Goal: Task Accomplishment & Management: Use online tool/utility

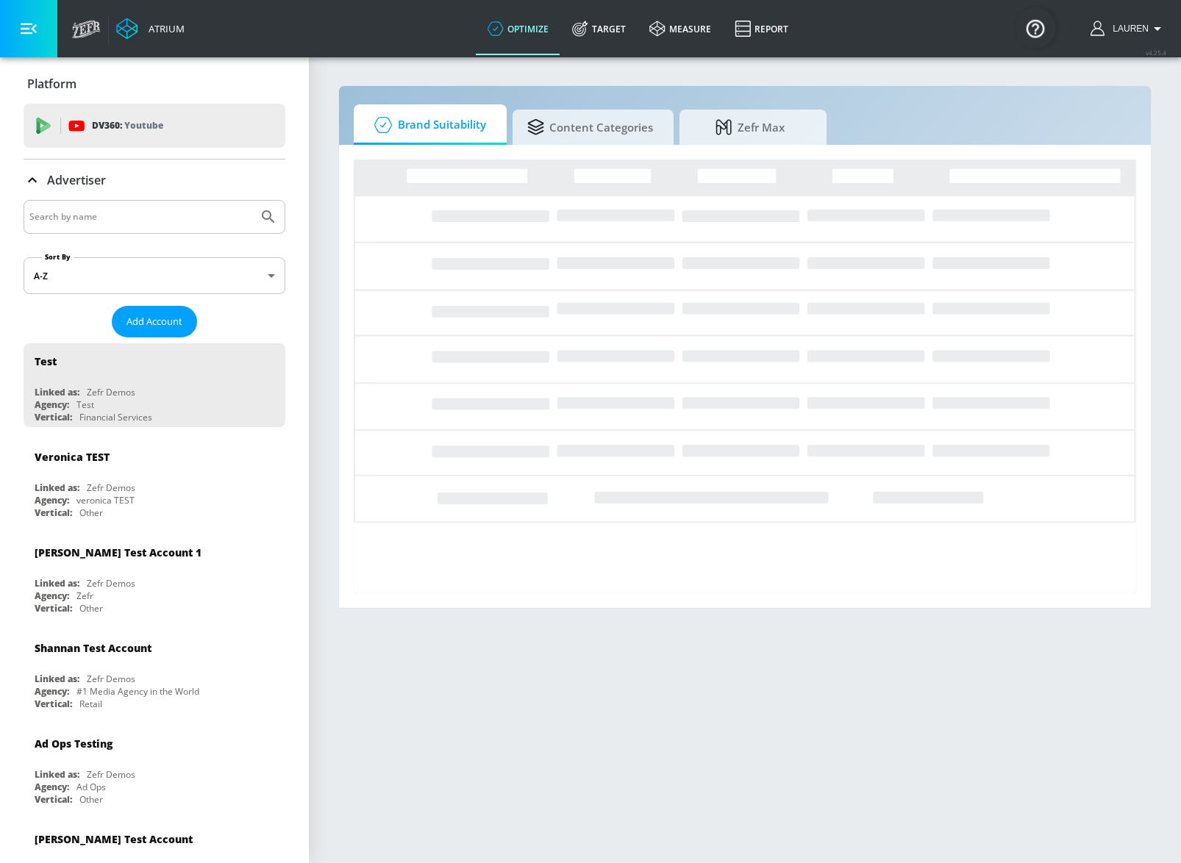
click at [104, 212] on input "Search by name" at bounding box center [140, 216] width 223 height 19
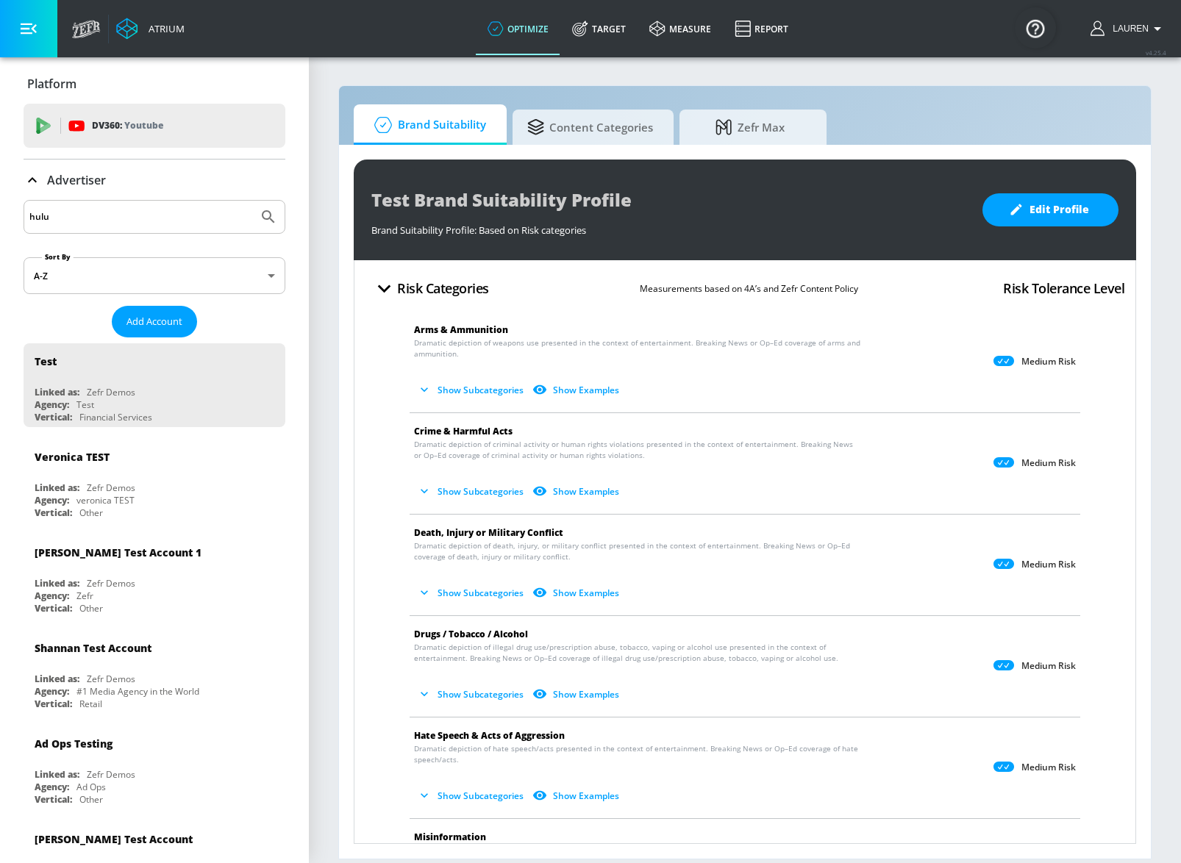
type input "hulu"
click at [252, 201] on button "Submit Search" at bounding box center [268, 217] width 32 height 32
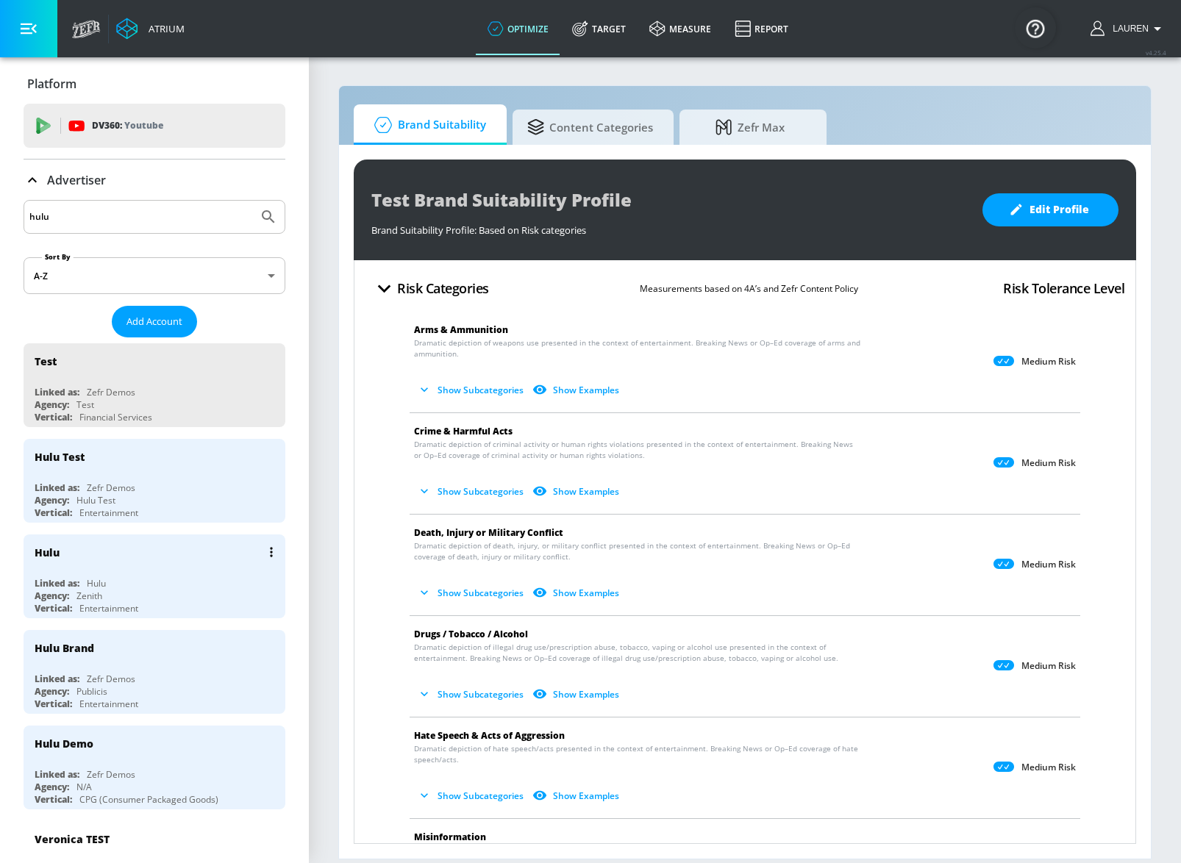
click at [200, 568] on div "Hulu" at bounding box center [158, 551] width 247 height 35
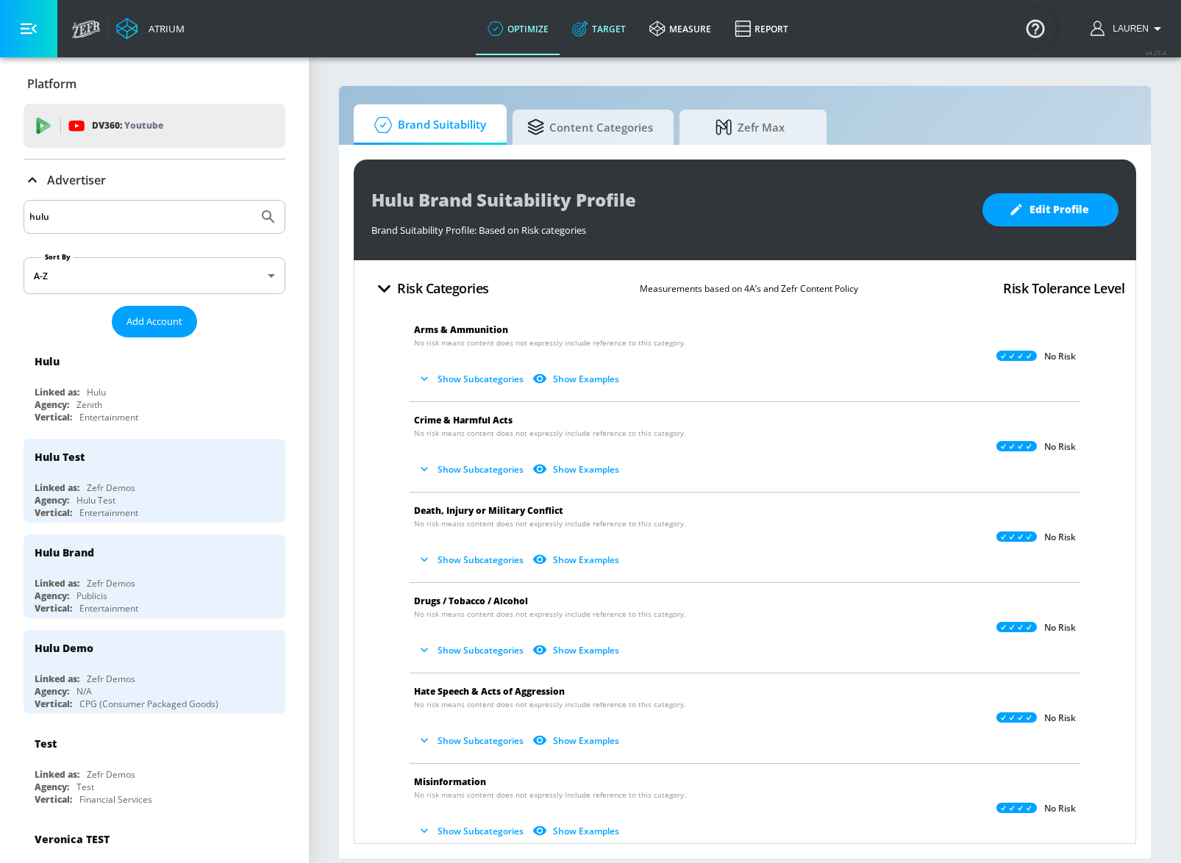
click at [605, 24] on link "Target" at bounding box center [598, 28] width 77 height 53
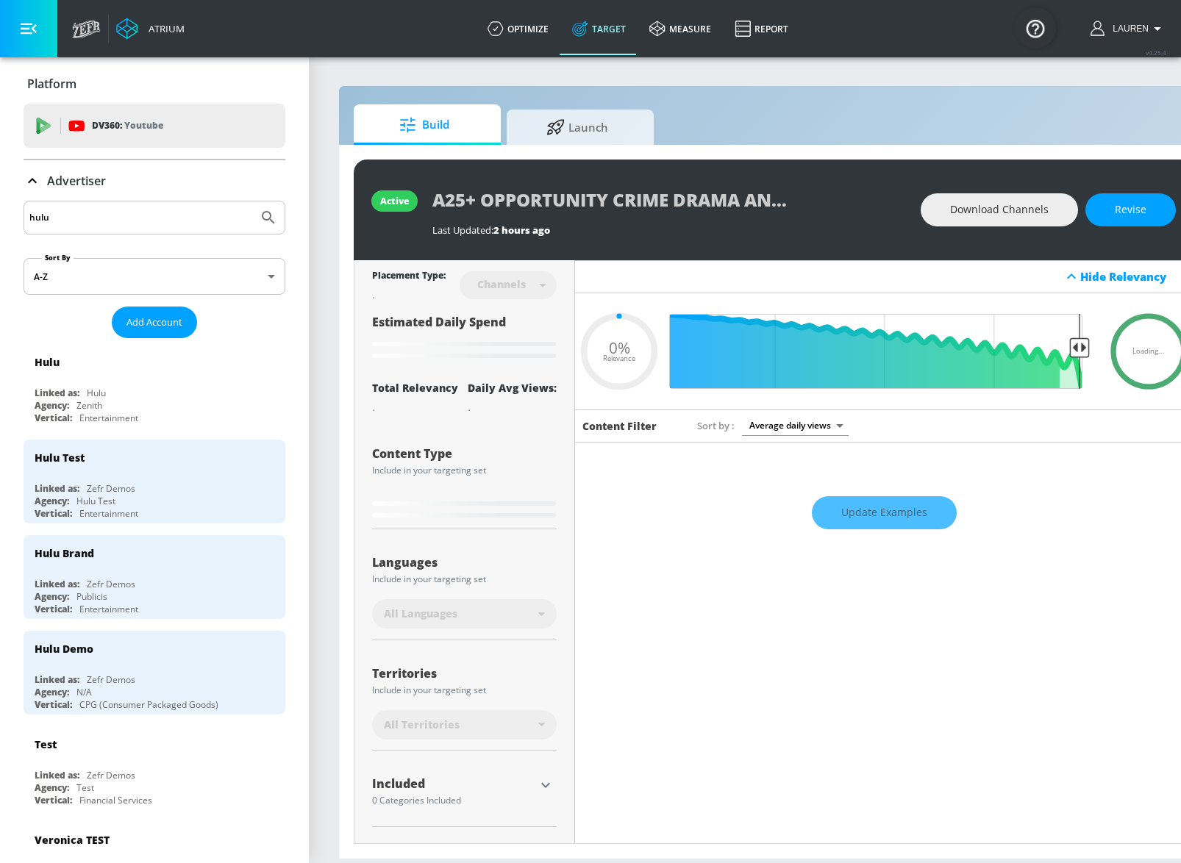
type input "0.05"
click at [579, 126] on span "Launch" at bounding box center [577, 124] width 112 height 35
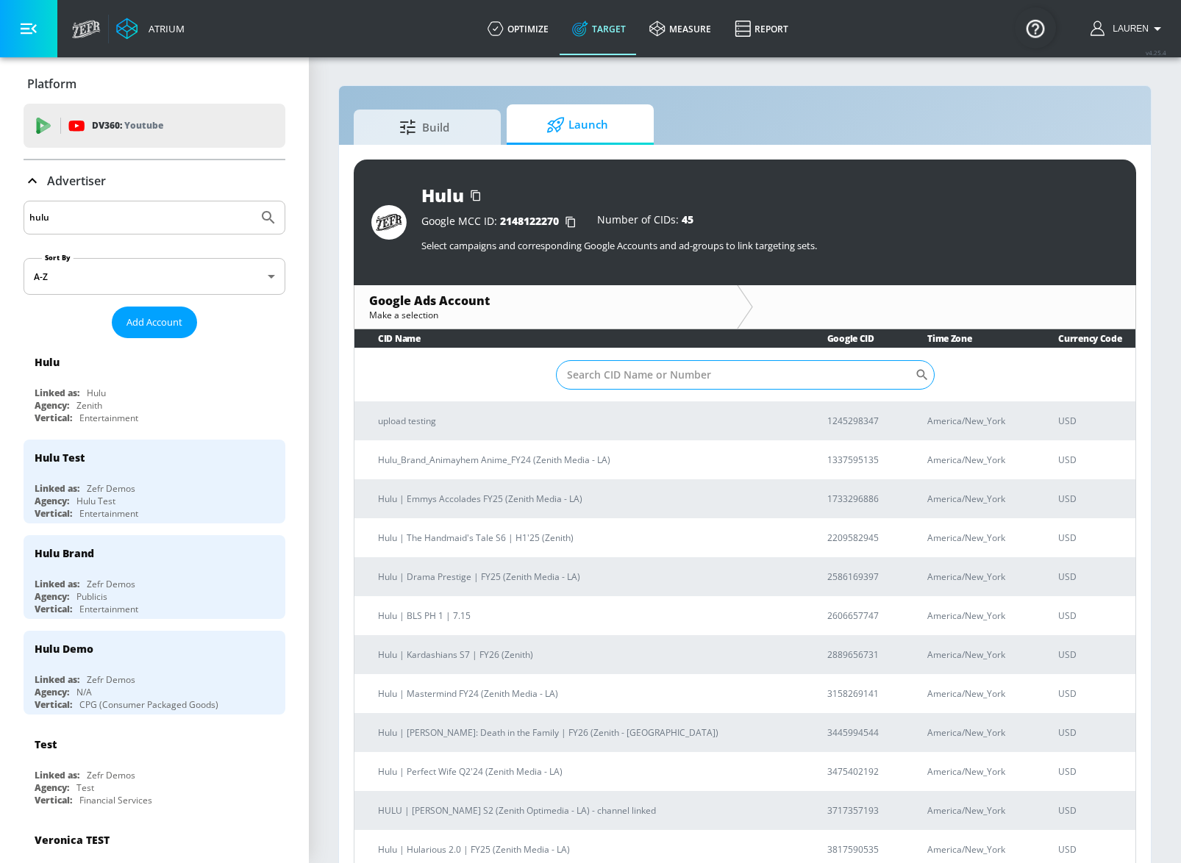
click at [652, 376] on input "Sort By" at bounding box center [735, 374] width 359 height 29
type input "[PERSON_NAME]"
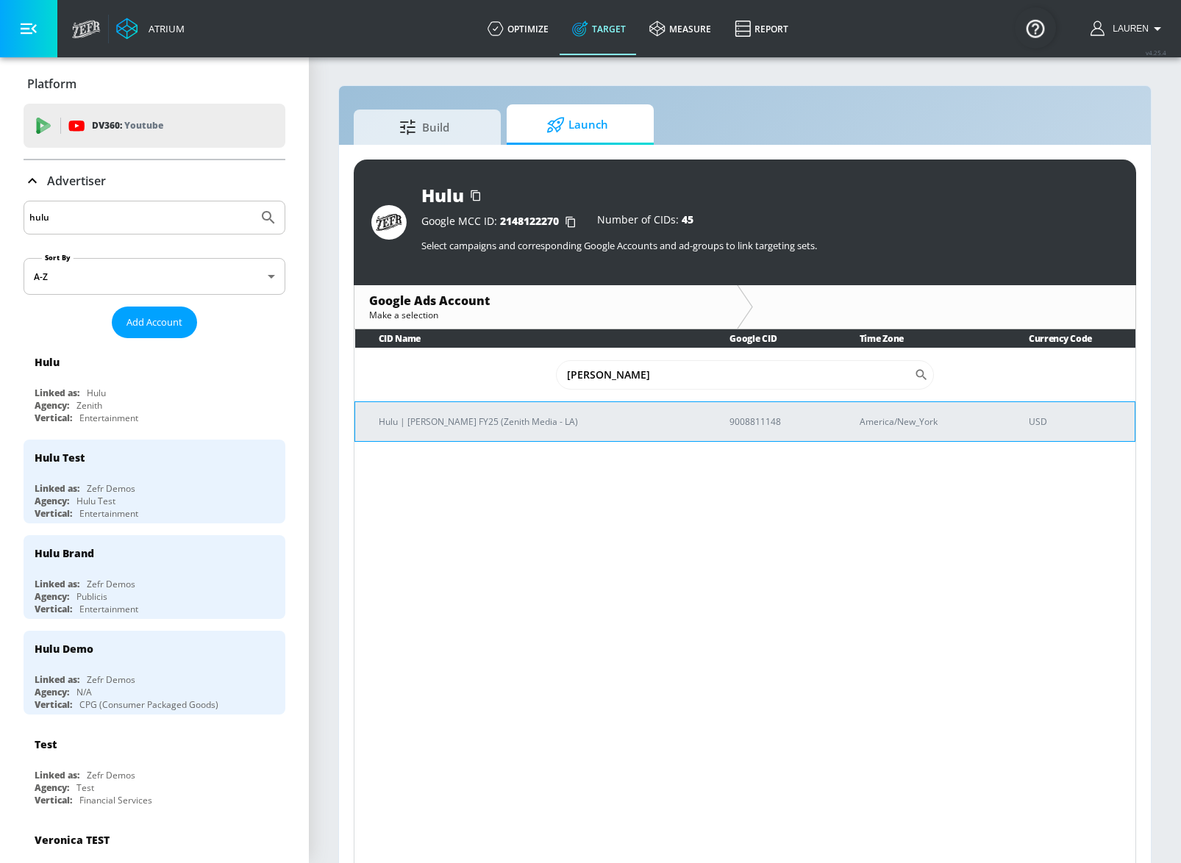
click at [472, 415] on p "Hulu | [PERSON_NAME] FY25 (Zenith Media - LA)" at bounding box center [536, 421] width 315 height 15
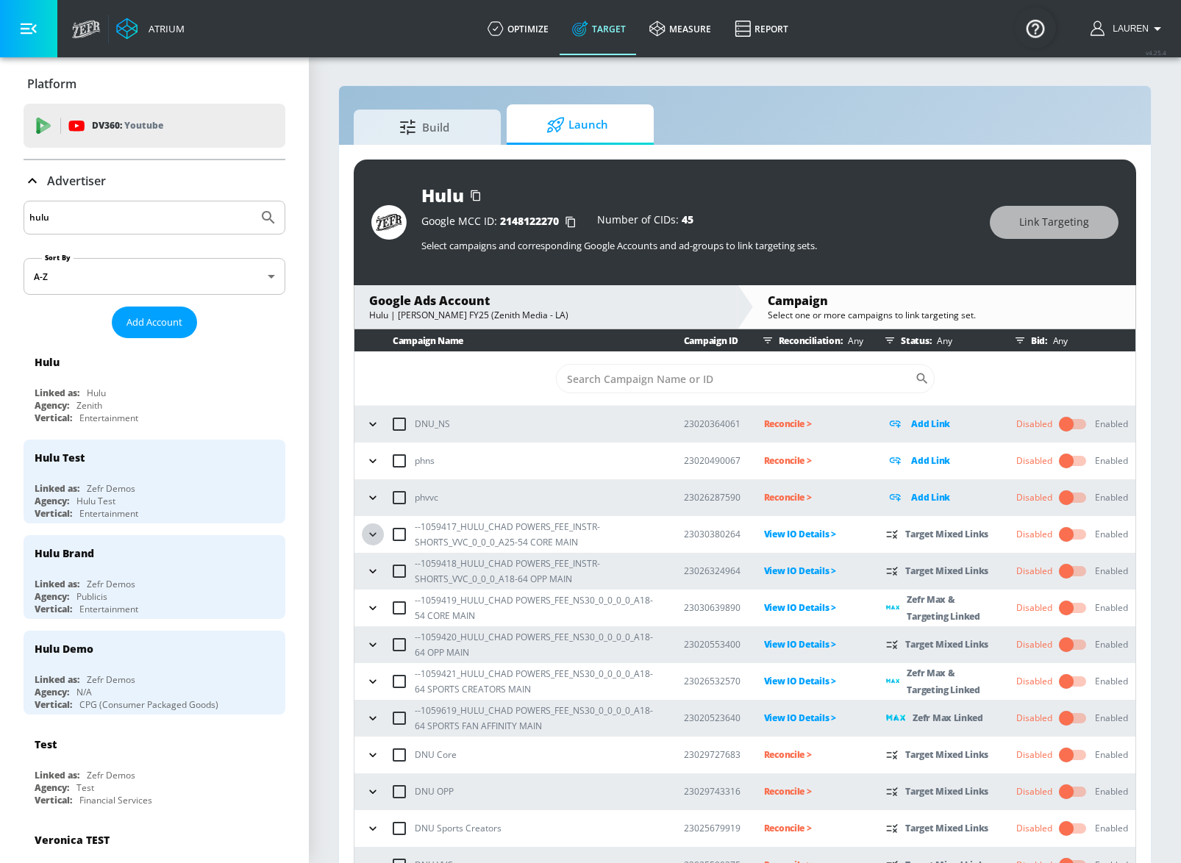
click at [373, 531] on icon "button" at bounding box center [372, 534] width 15 height 15
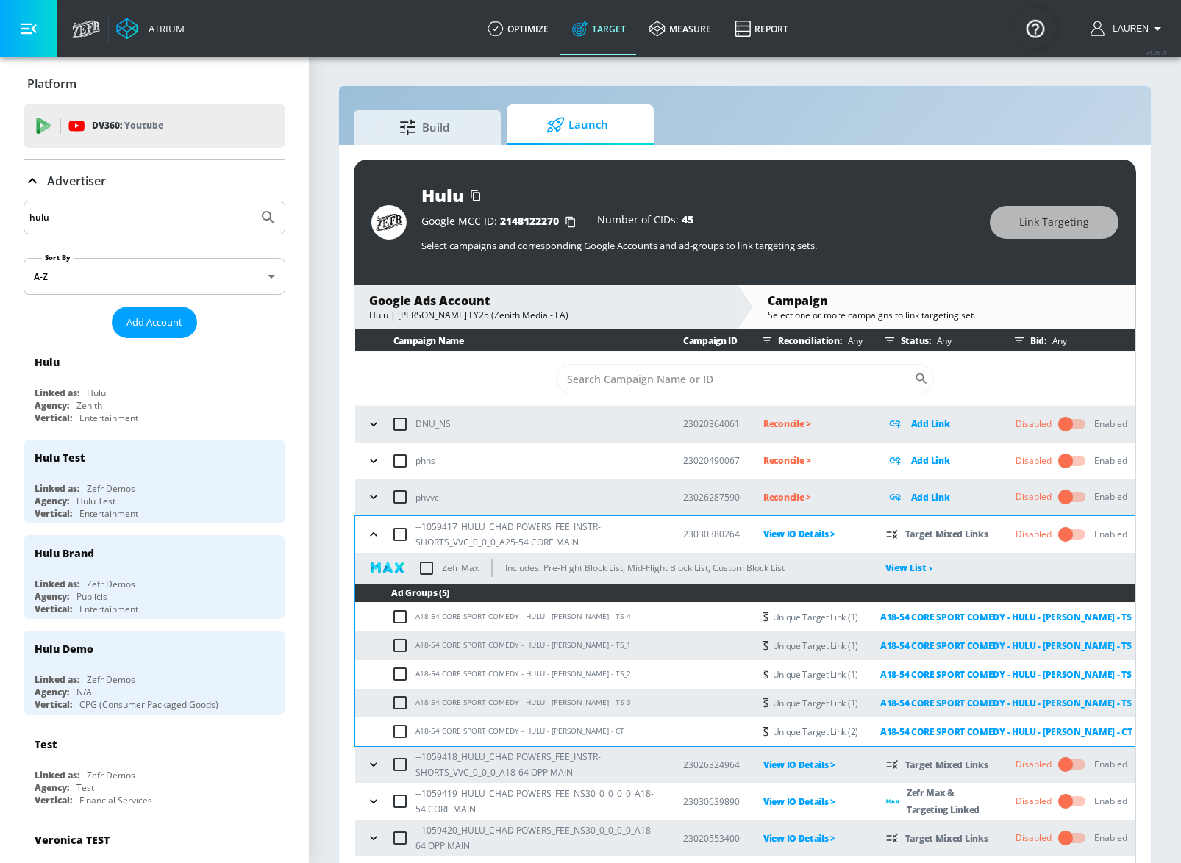
scroll to position [194, 0]
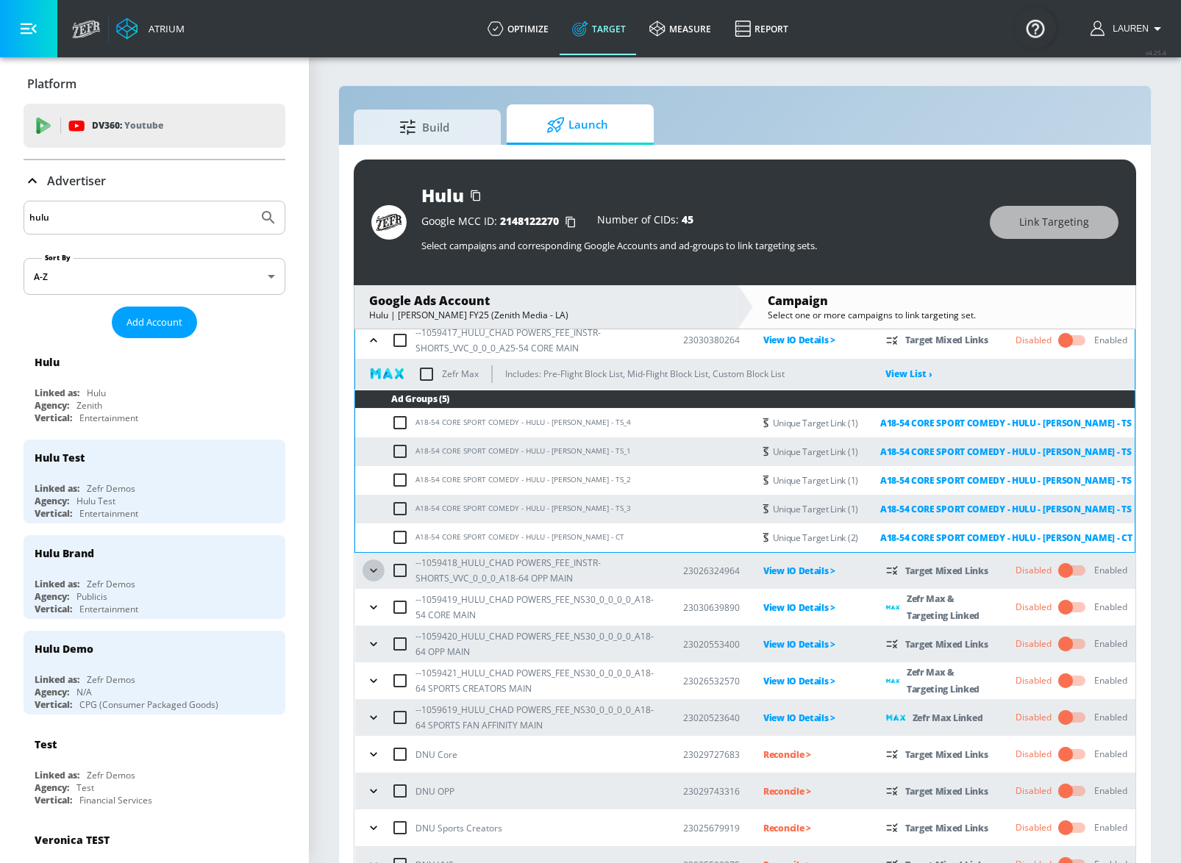
click at [369, 566] on icon "button" at bounding box center [373, 570] width 15 height 15
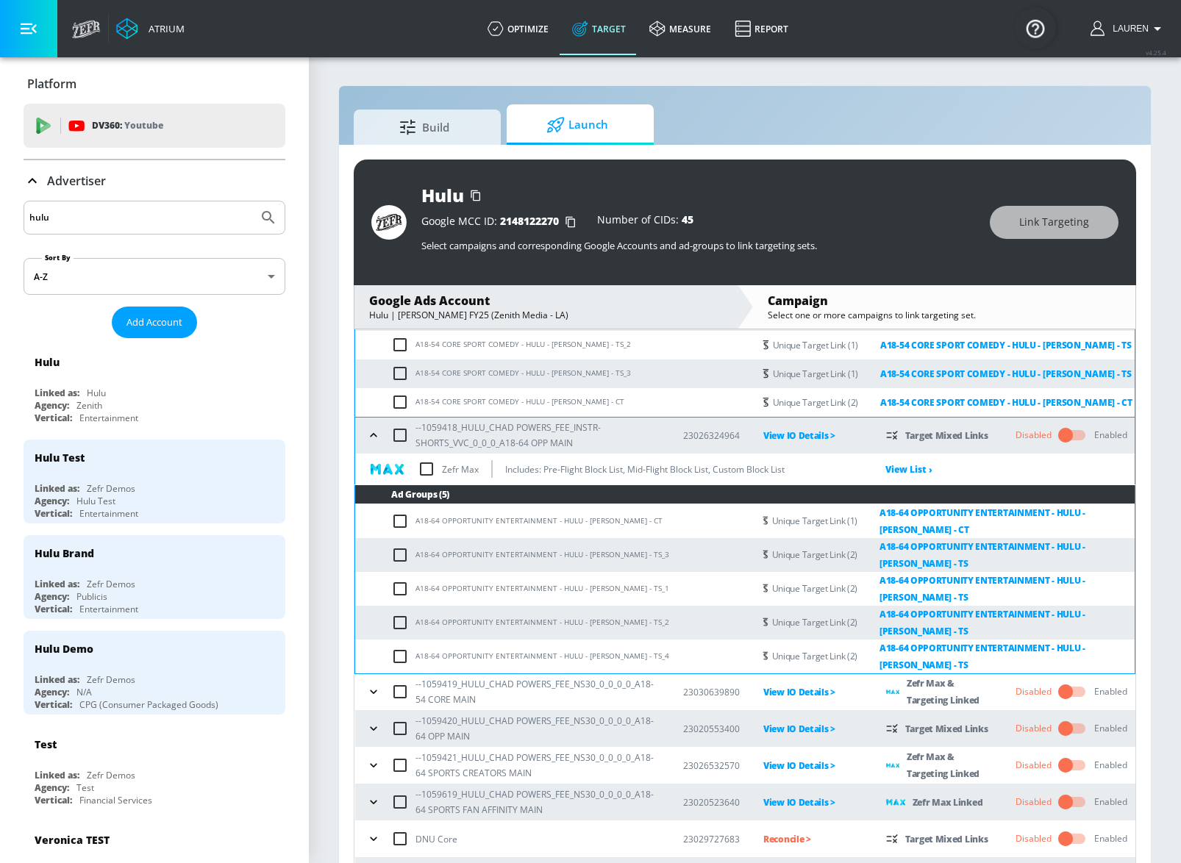
scroll to position [333, 0]
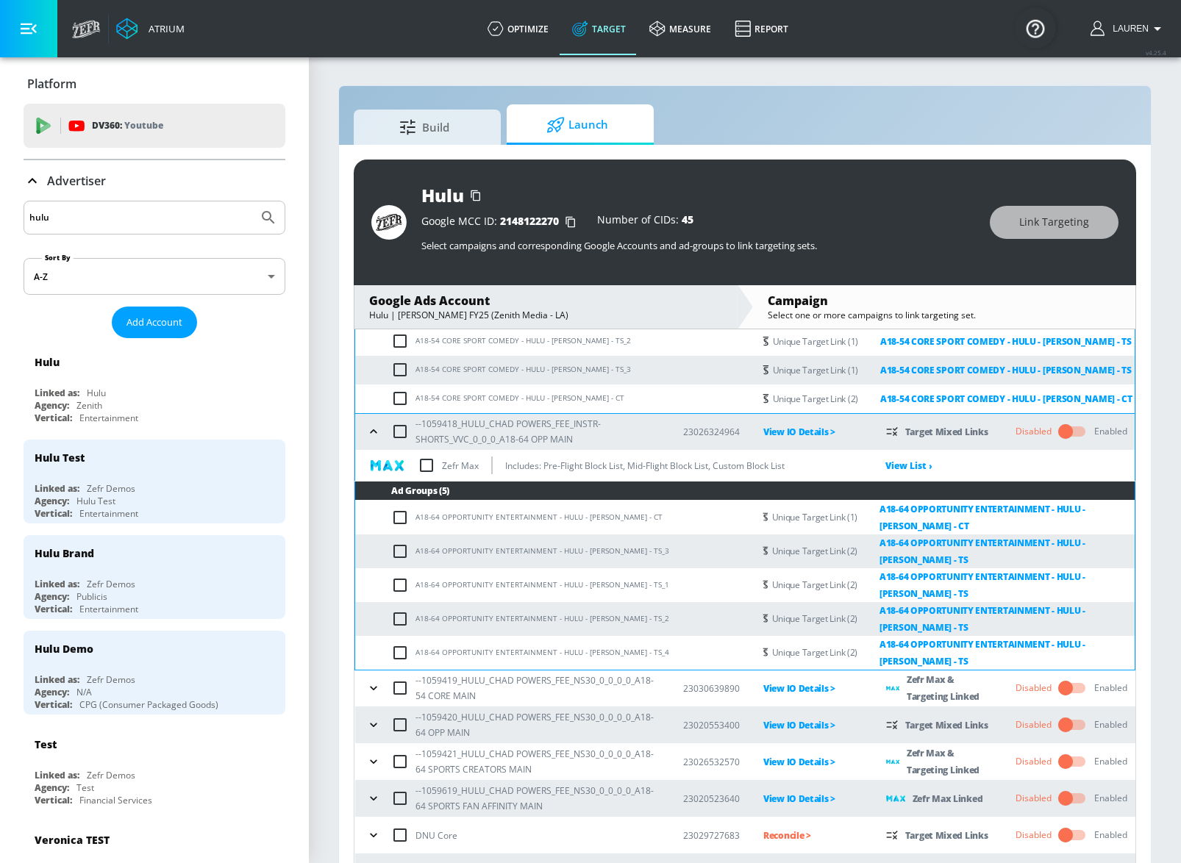
click at [373, 690] on icon "button" at bounding box center [373, 688] width 15 height 15
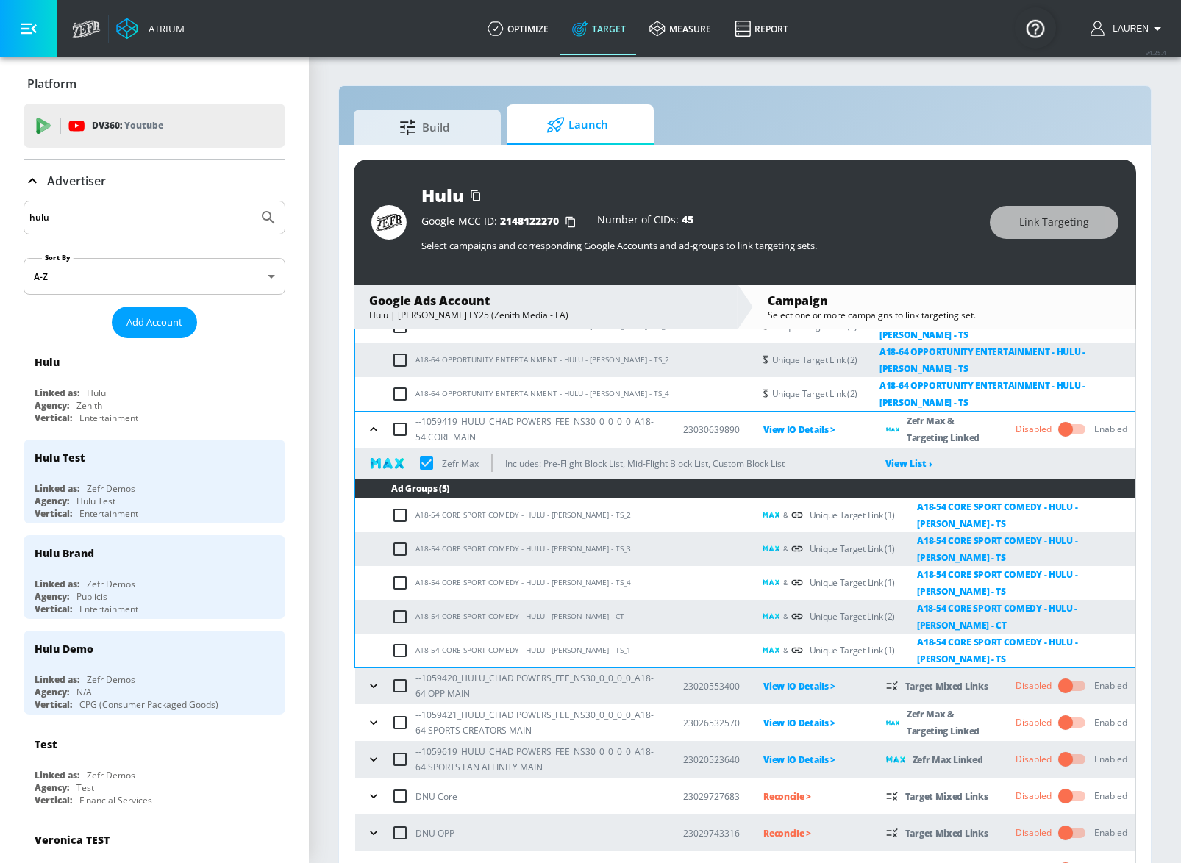
scroll to position [595, 0]
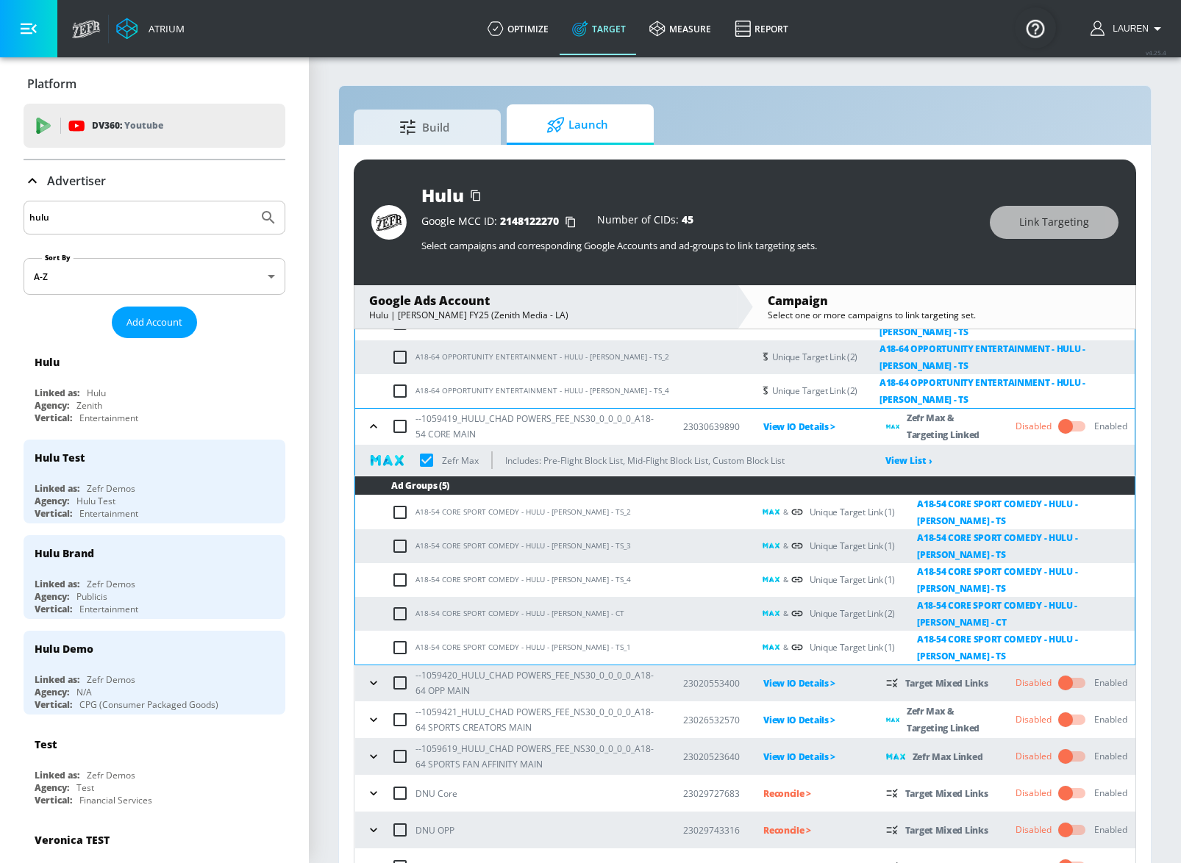
click at [369, 673] on button "button" at bounding box center [373, 683] width 22 height 22
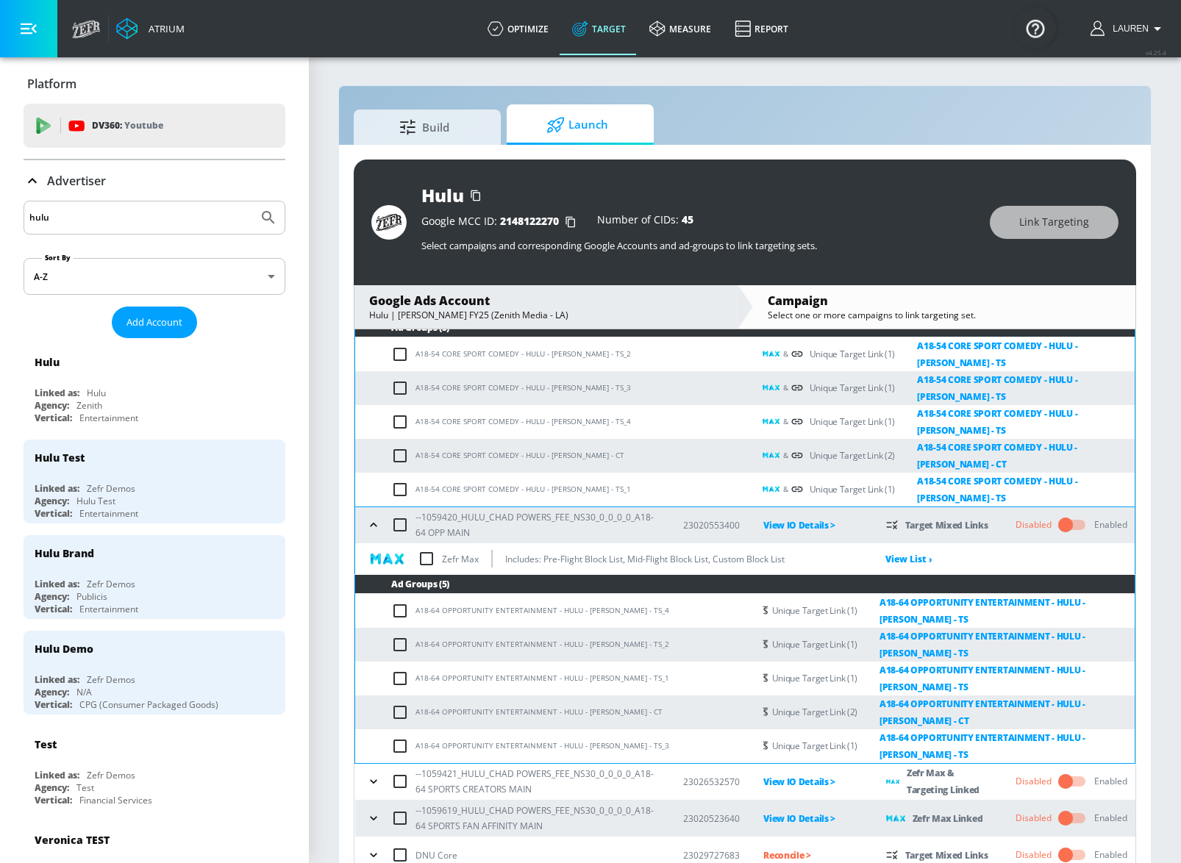
scroll to position [754, 0]
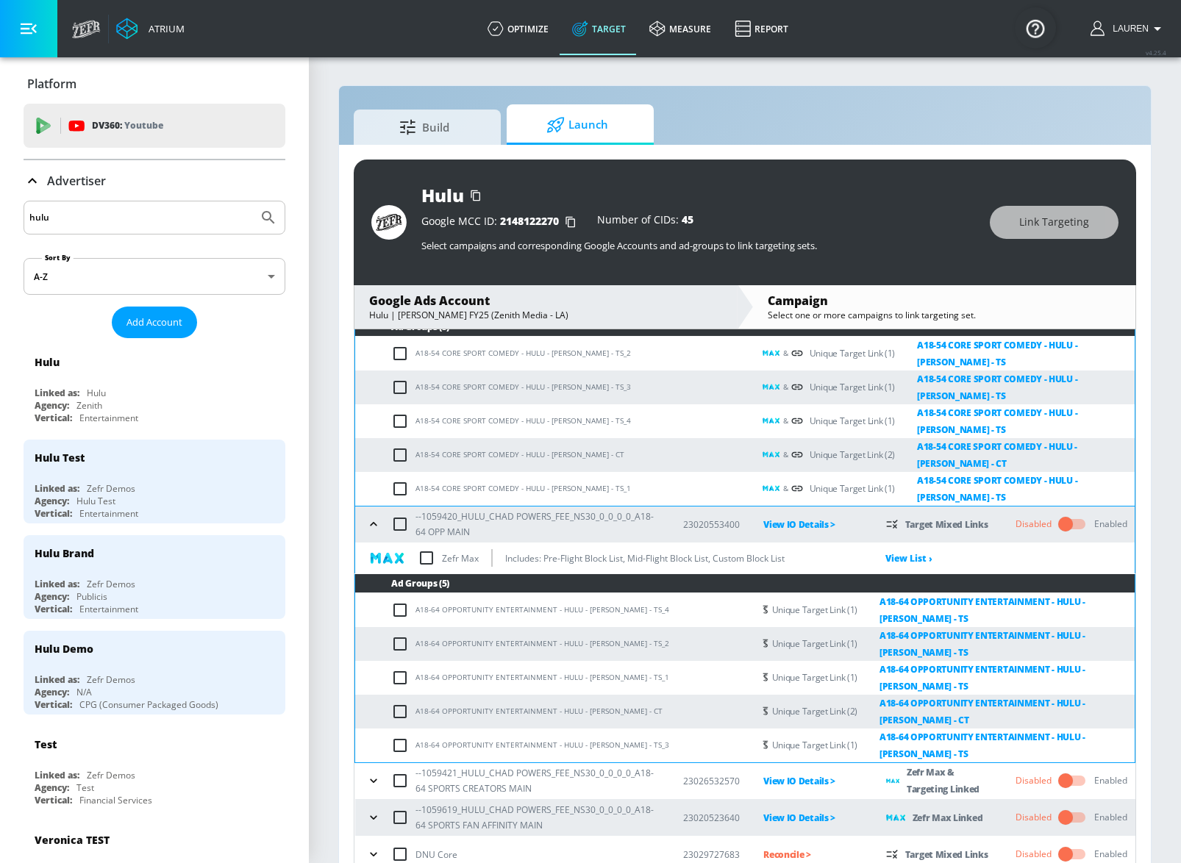
click at [432, 556] on input "checkbox" at bounding box center [426, 558] width 31 height 31
checkbox input "true"
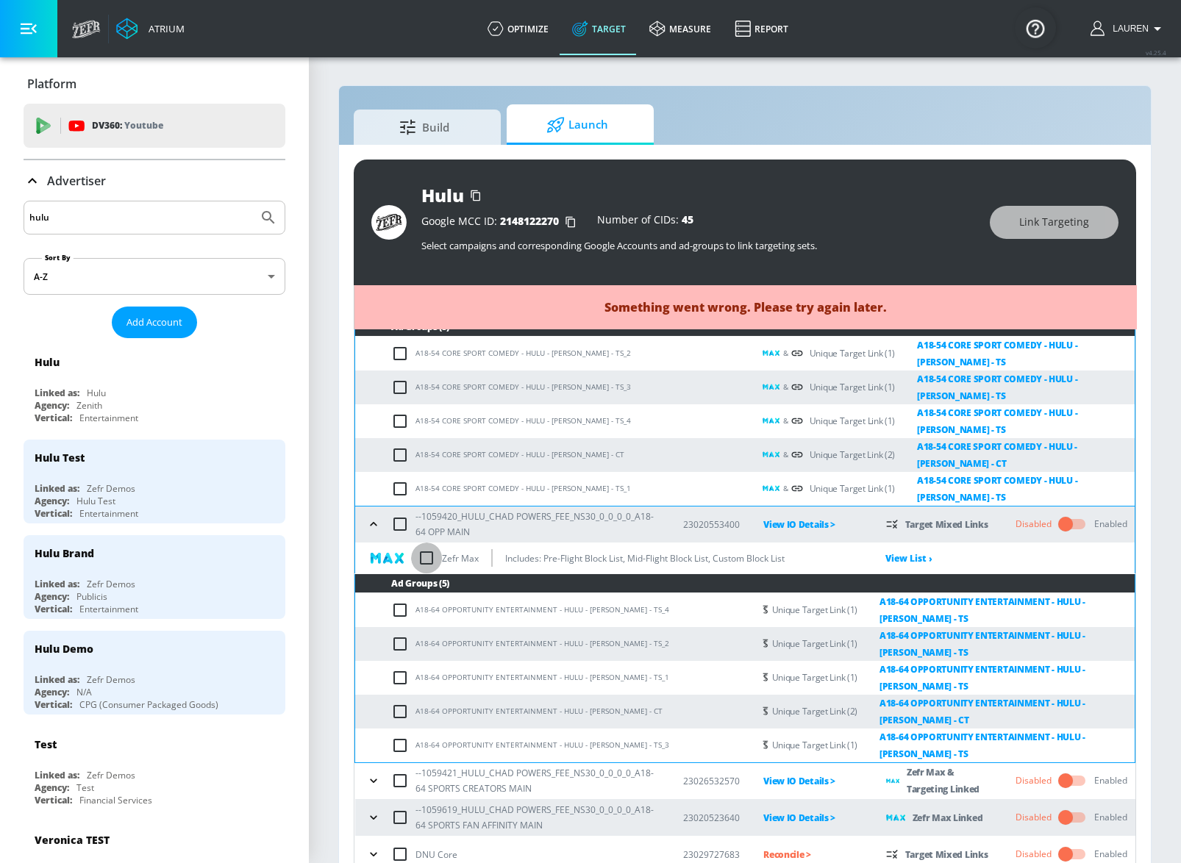
click at [432, 556] on input "checkbox" at bounding box center [426, 558] width 31 height 31
checkbox input "false"
checkbox input "true"
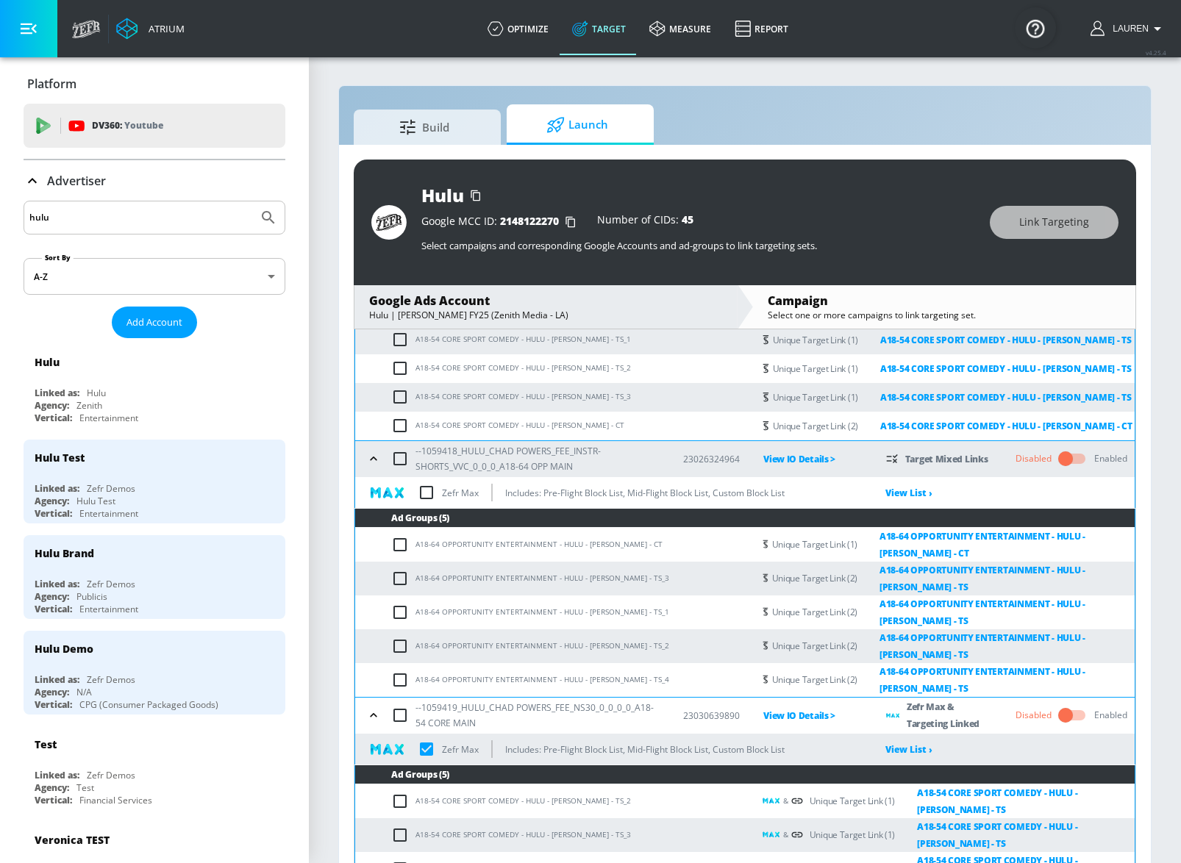
scroll to position [0, 0]
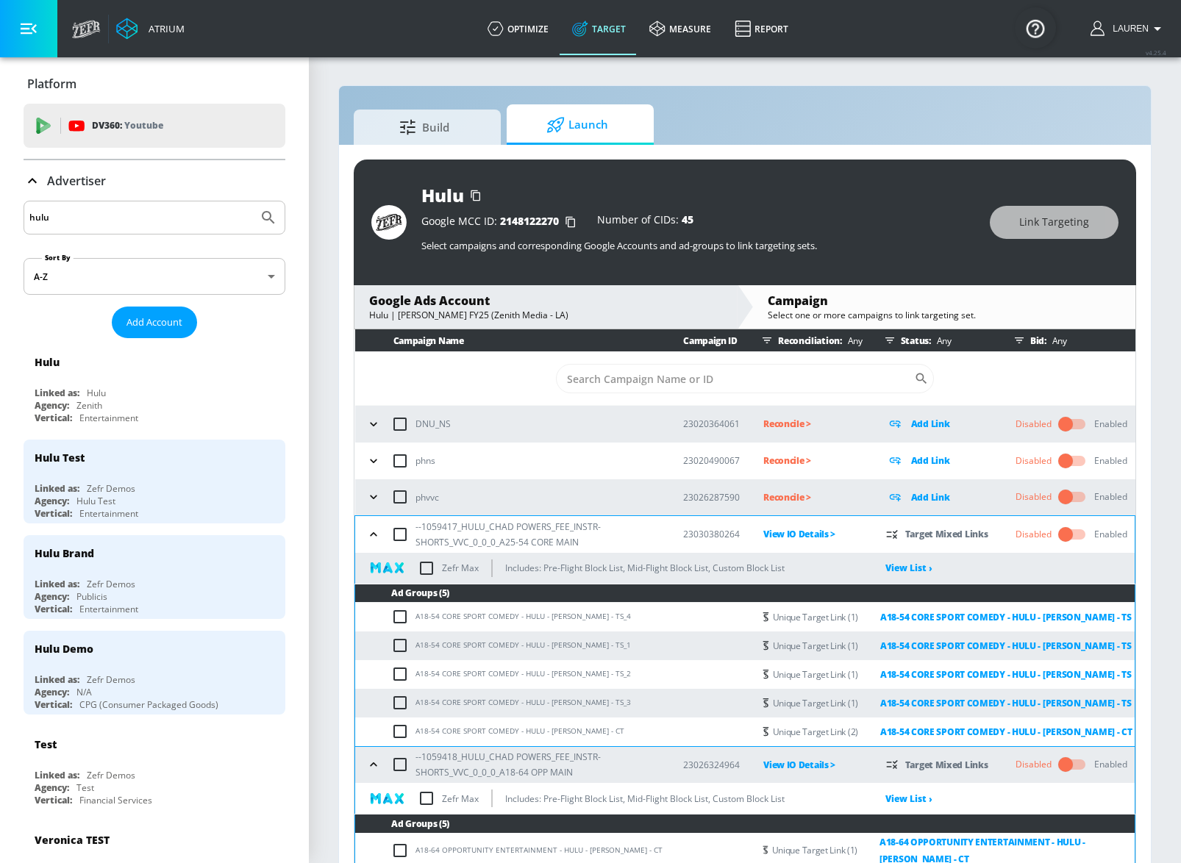
click at [382, 532] on button "button" at bounding box center [373, 534] width 22 height 22
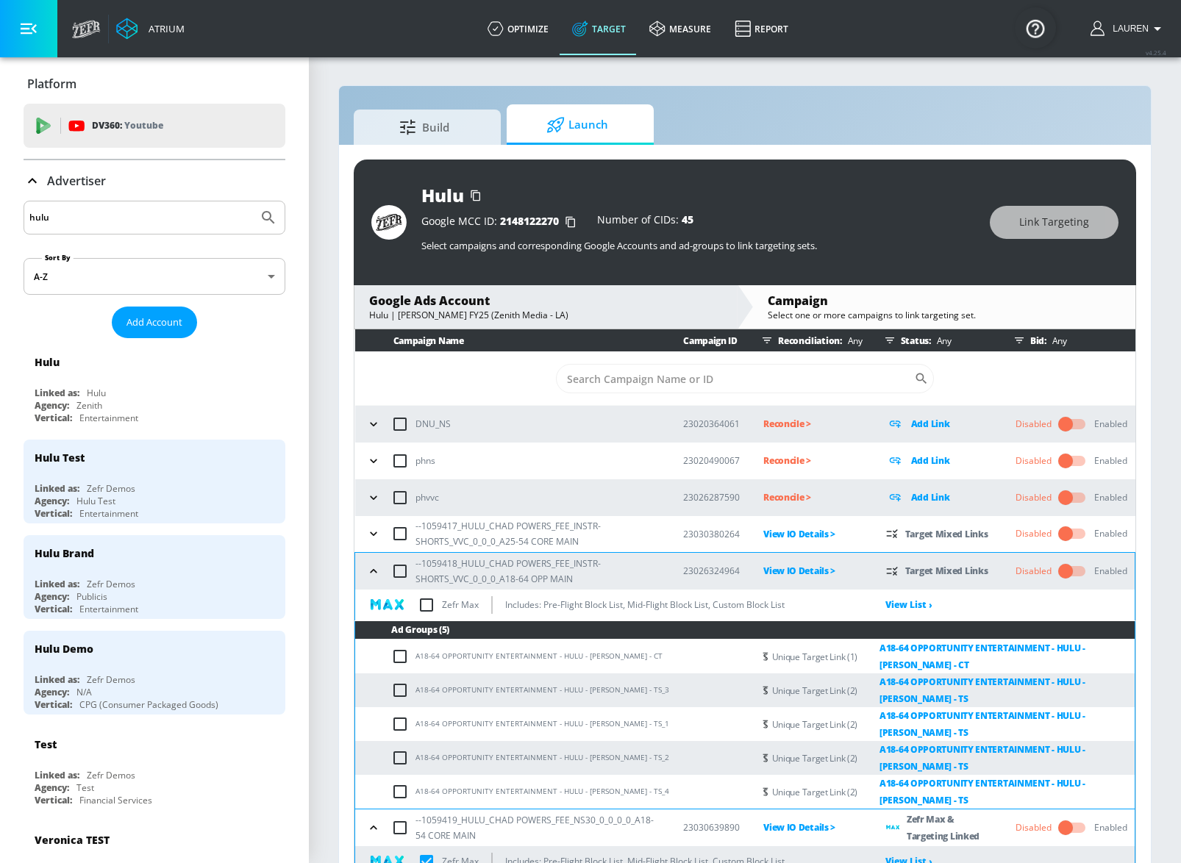
click at [371, 557] on div "--1059418_HULU_CHAD POWERS_FEE_INSTR-SHORTS_VVC_0_0_0_A18-64 OPP MAIN" at bounding box center [510, 571] width 297 height 31
click at [108, 228] on div "hulu" at bounding box center [155, 218] width 262 height 34
click at [108, 226] on input "hulu" at bounding box center [140, 217] width 223 height 19
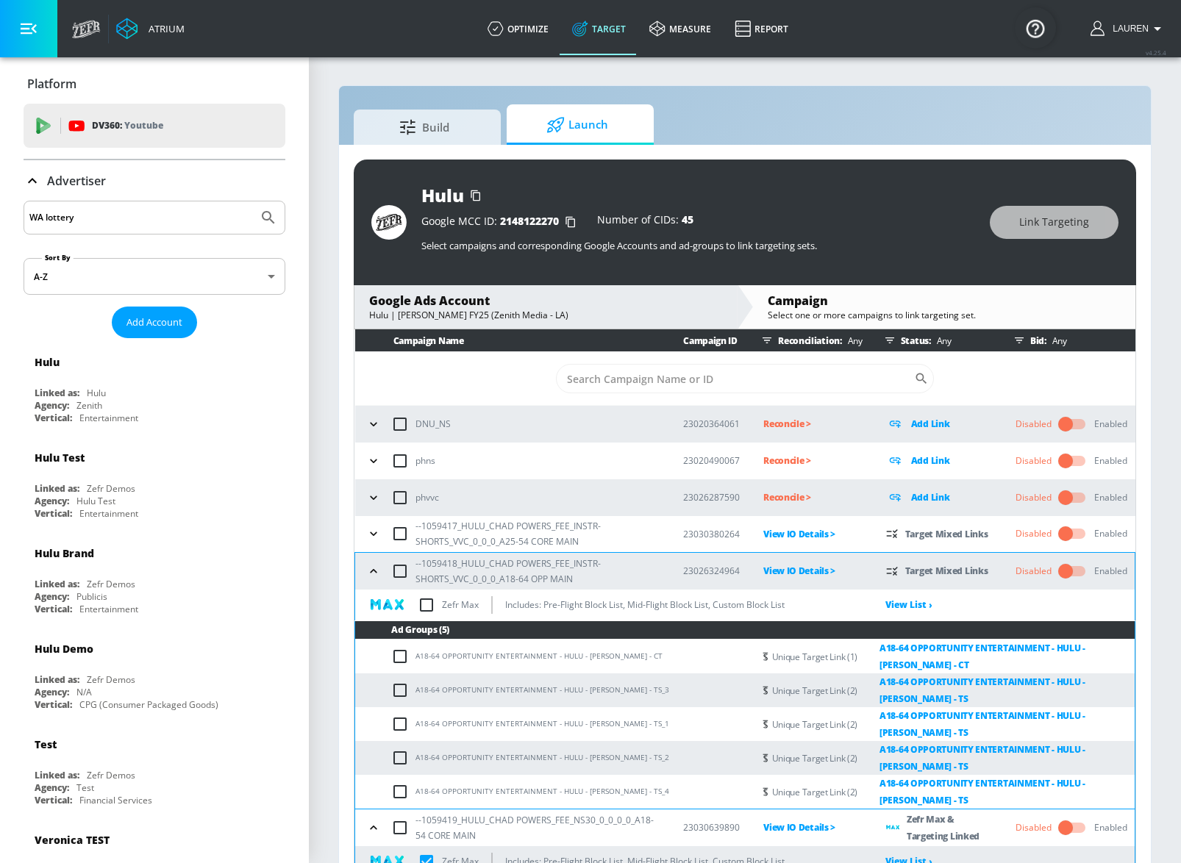
type input "WA lottery"
click at [252, 201] on button "Submit Search" at bounding box center [268, 217] width 32 height 32
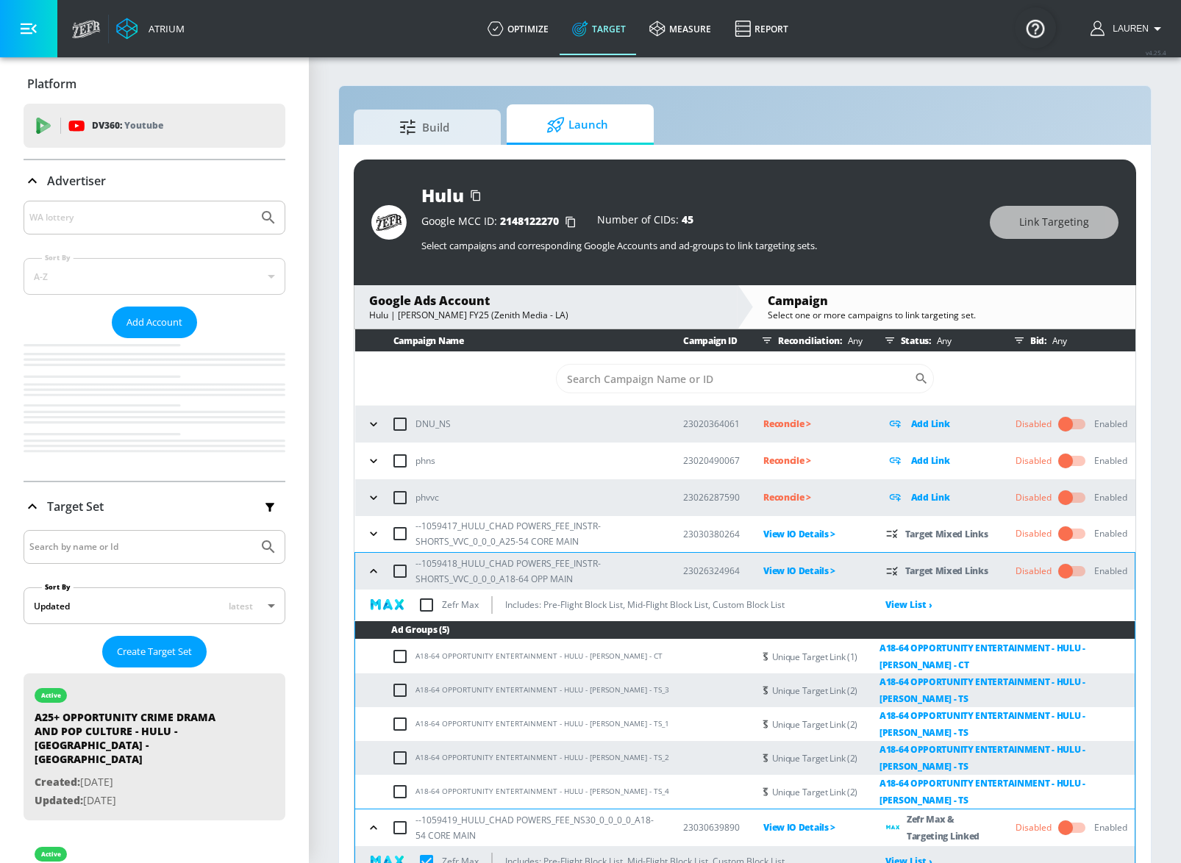
checkbox input "true"
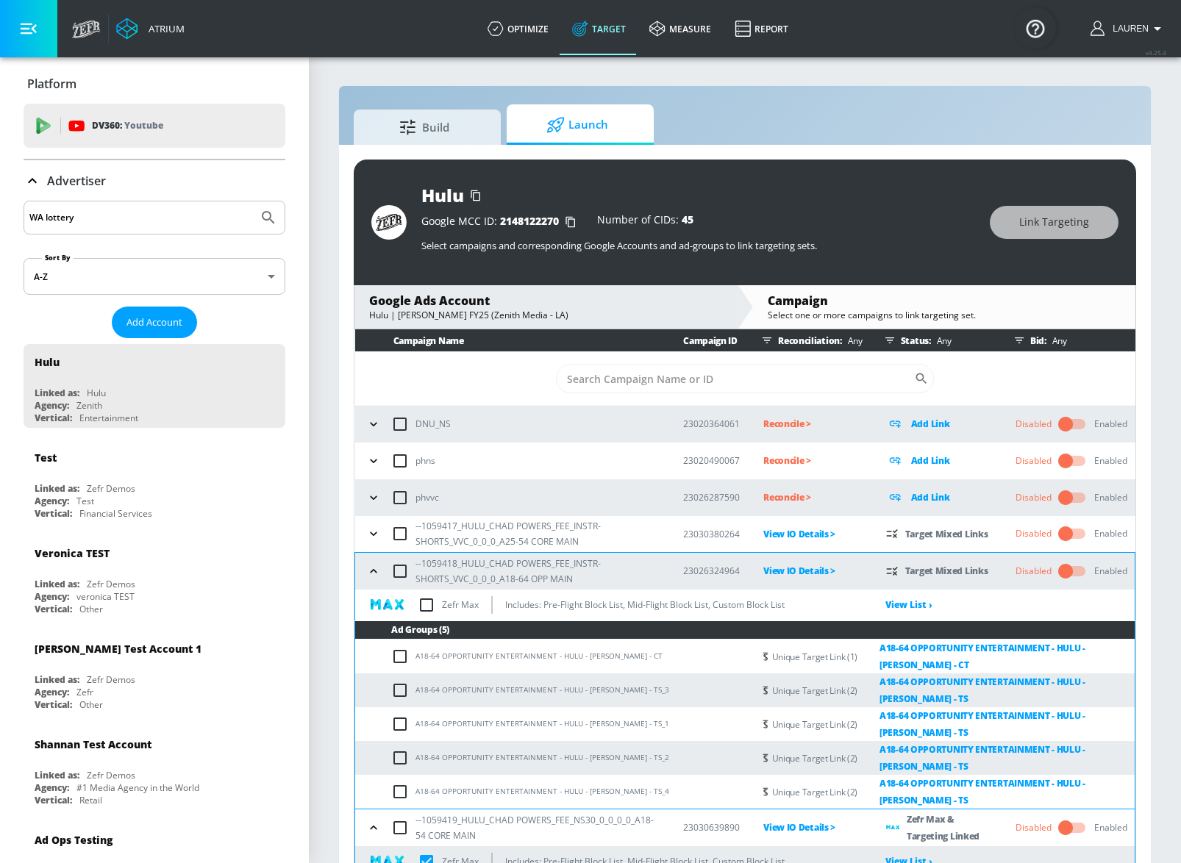
click at [122, 221] on input "WA lottery" at bounding box center [140, 217] width 223 height 19
type input "[US_STATE]"
click at [252, 201] on button "Submit Search" at bounding box center [268, 217] width 32 height 32
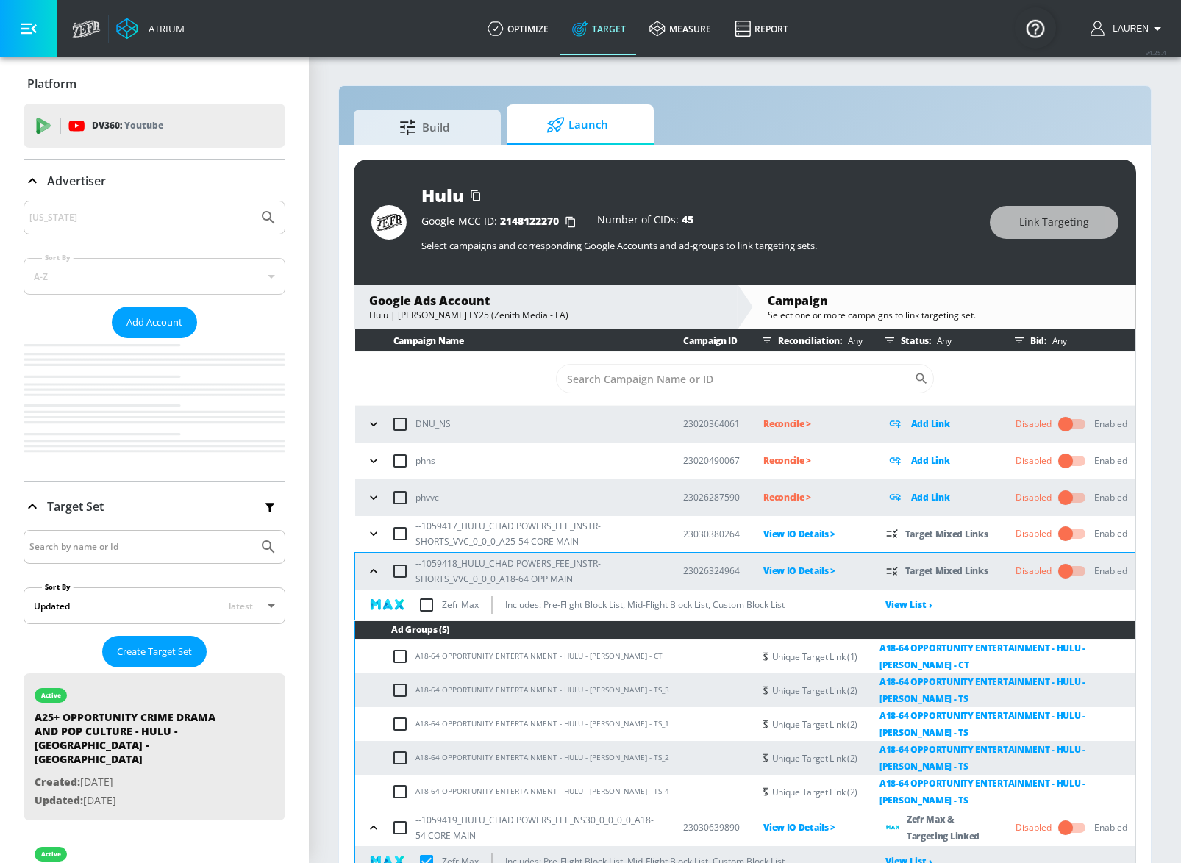
checkbox input "true"
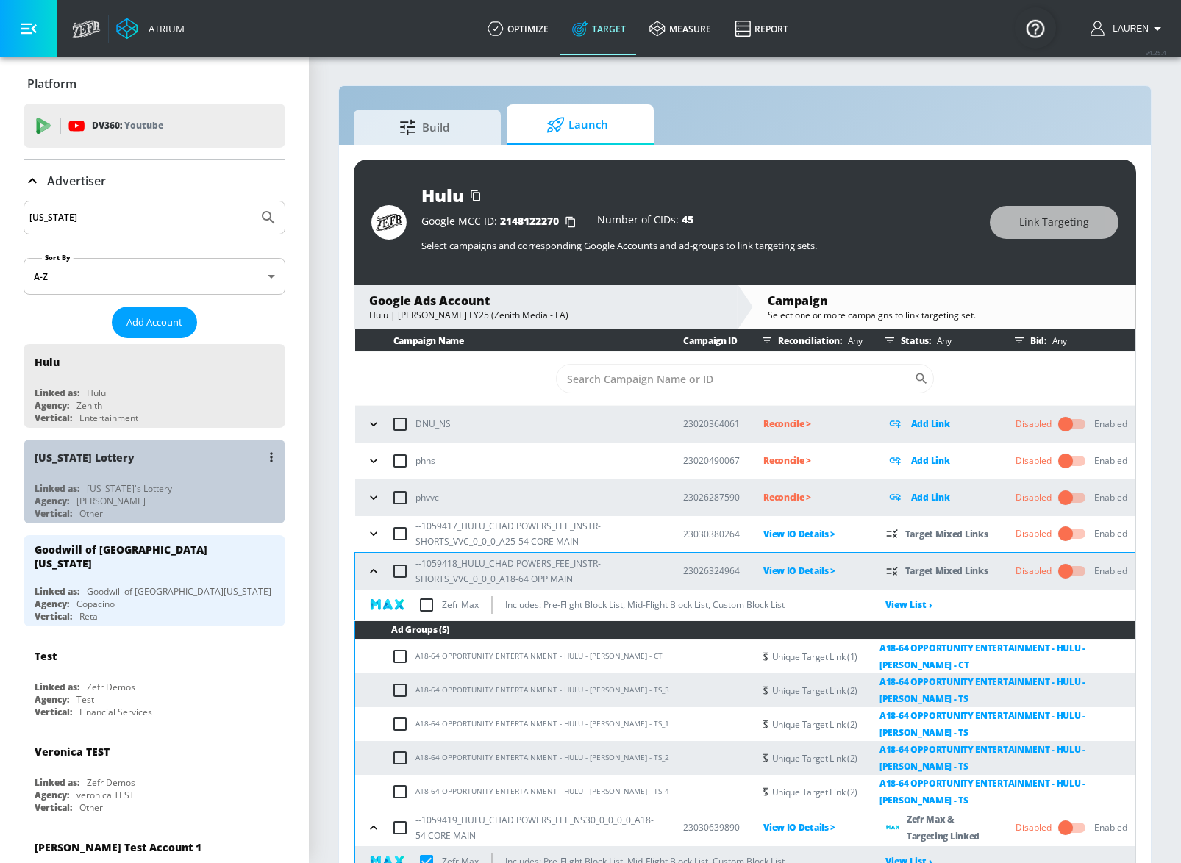
click at [223, 476] on div "[US_STATE] Lottery Linked as: [US_STATE]'s Lottery Agency: [PERSON_NAME] Vertic…" at bounding box center [155, 482] width 262 height 84
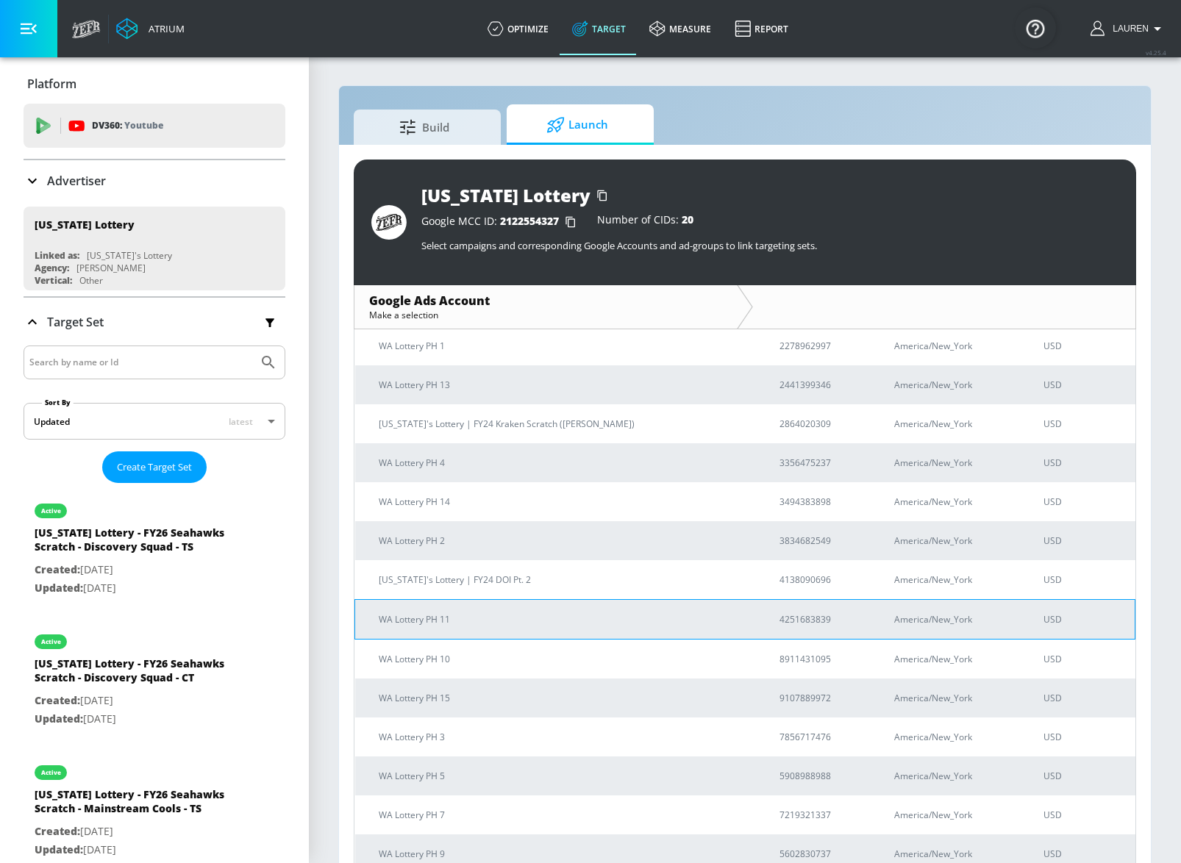
scroll to position [314, 0]
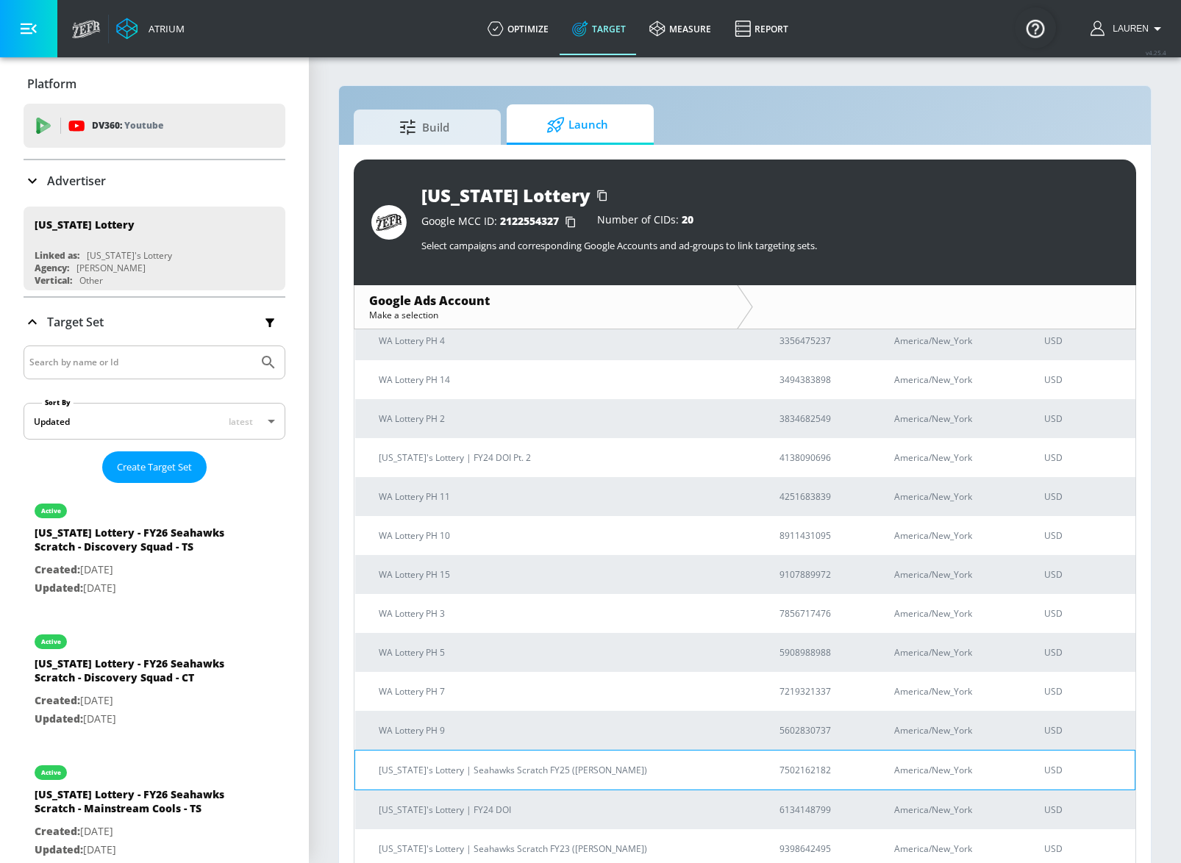
click at [565, 768] on p "[US_STATE]'s Lottery | Seahawks Scratch FY25 ([PERSON_NAME])" at bounding box center [561, 769] width 365 height 15
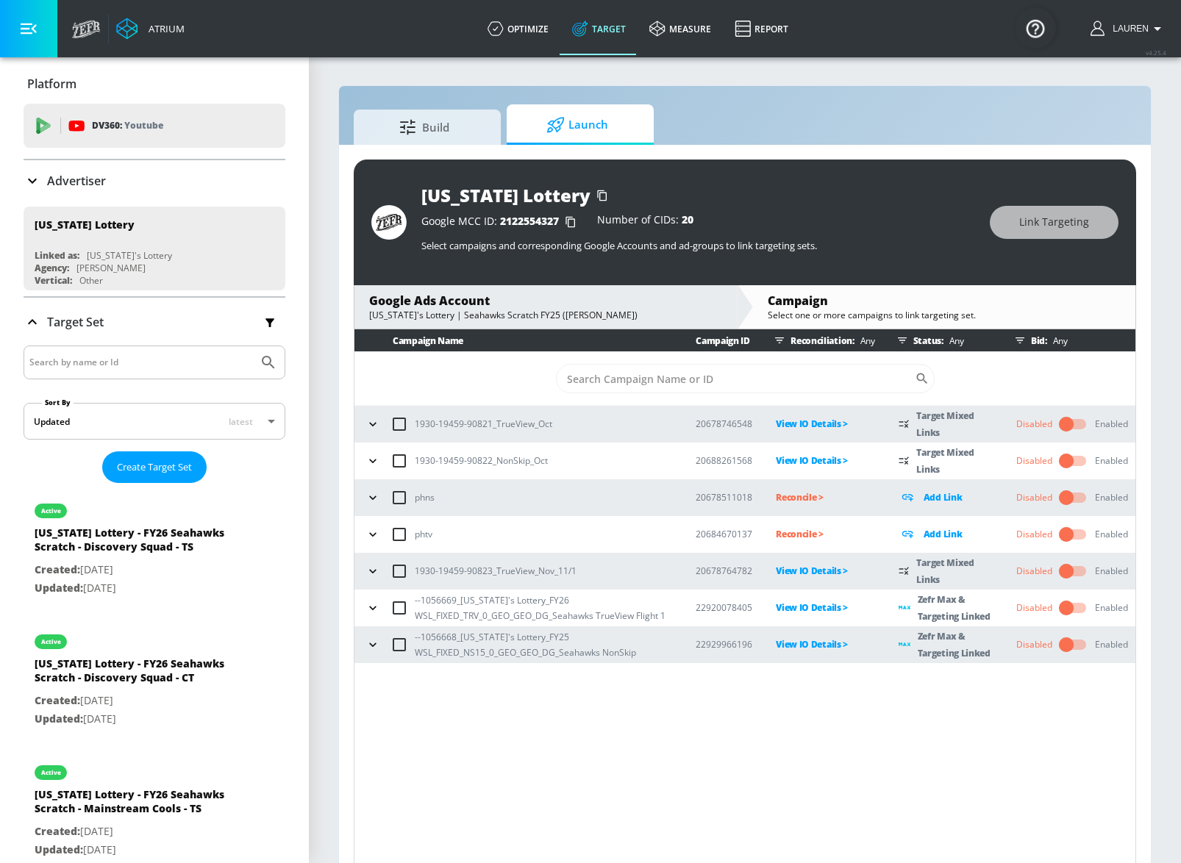
click at [1073, 644] on input "checkbox" at bounding box center [1066, 645] width 84 height 28
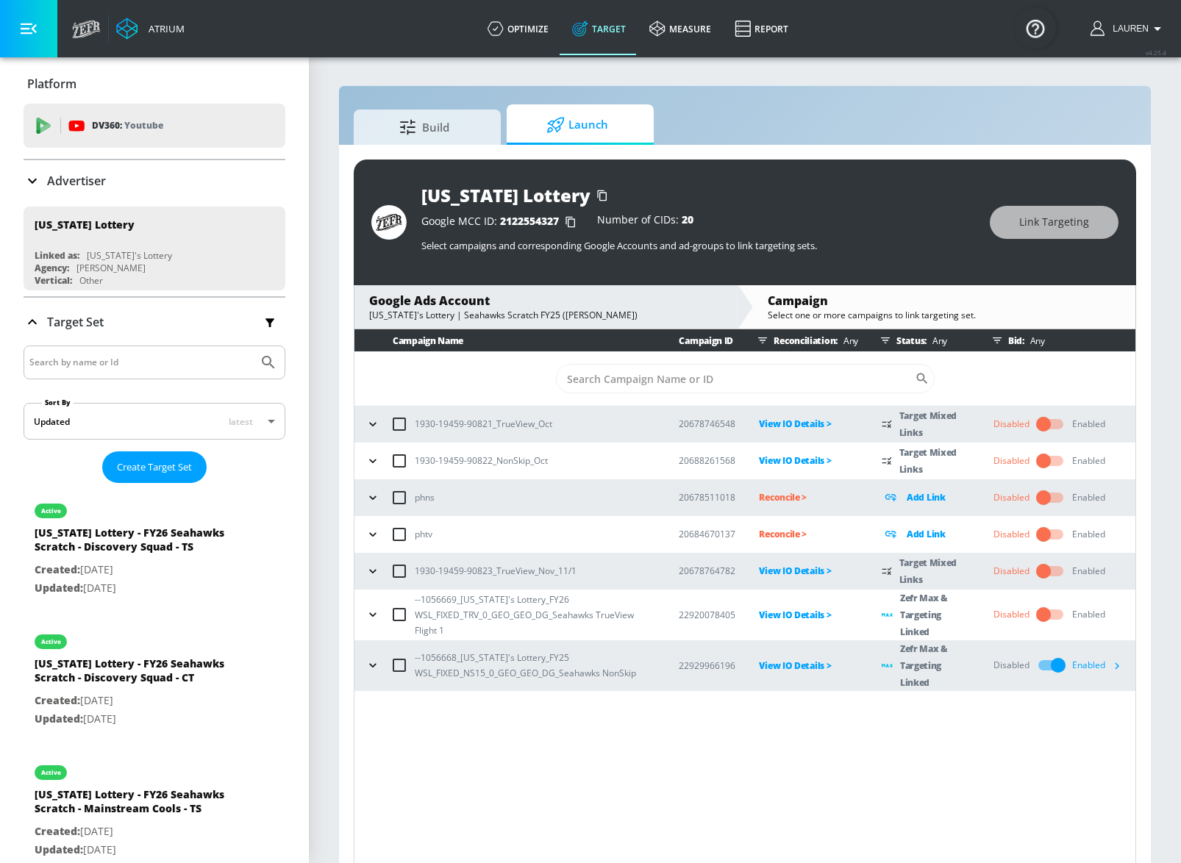
click at [636, 764] on div "Campaign Name Campaign ID Reconciliation: Any Status: Any Bid: Any ​ 1930-19459…" at bounding box center [745, 599] width 782 height 540
click at [796, 666] on p "View IO Details >" at bounding box center [808, 665] width 99 height 17
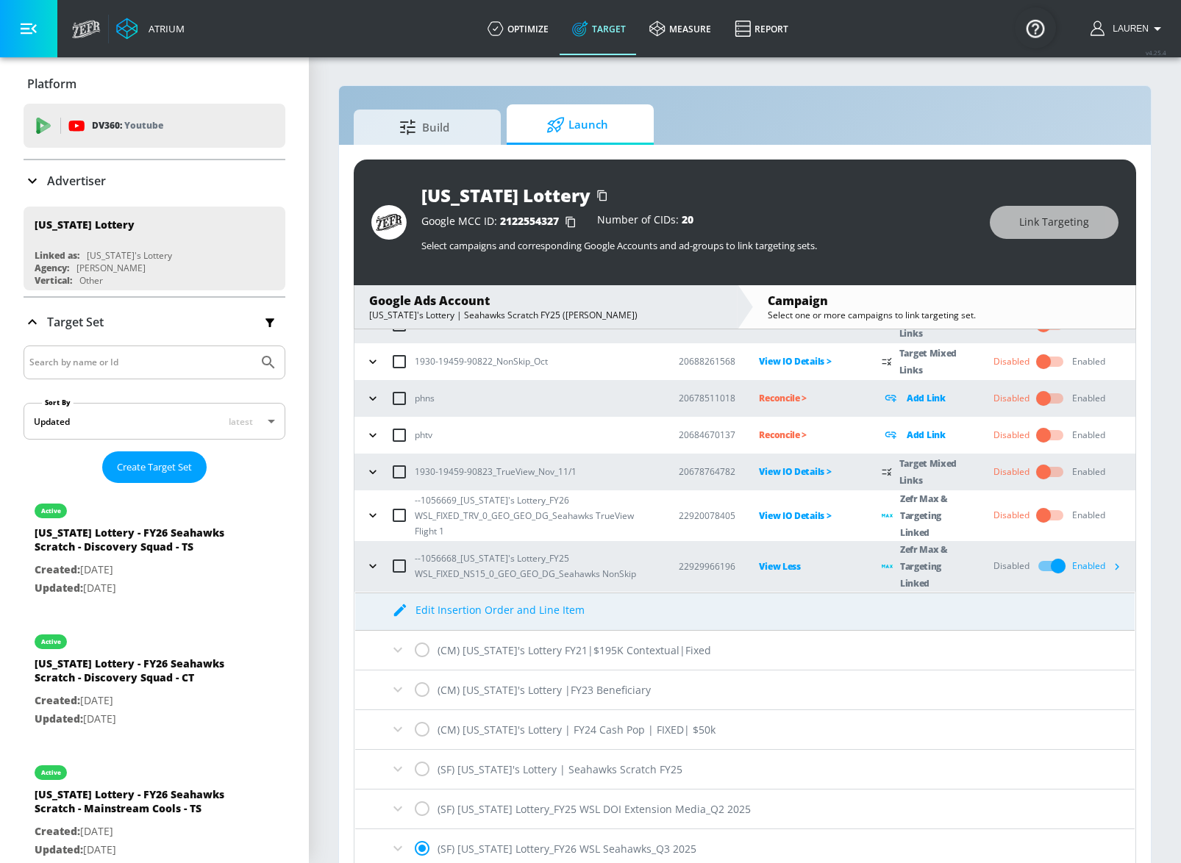
scroll to position [100, 0]
click at [773, 570] on p "View Less" at bounding box center [808, 565] width 99 height 17
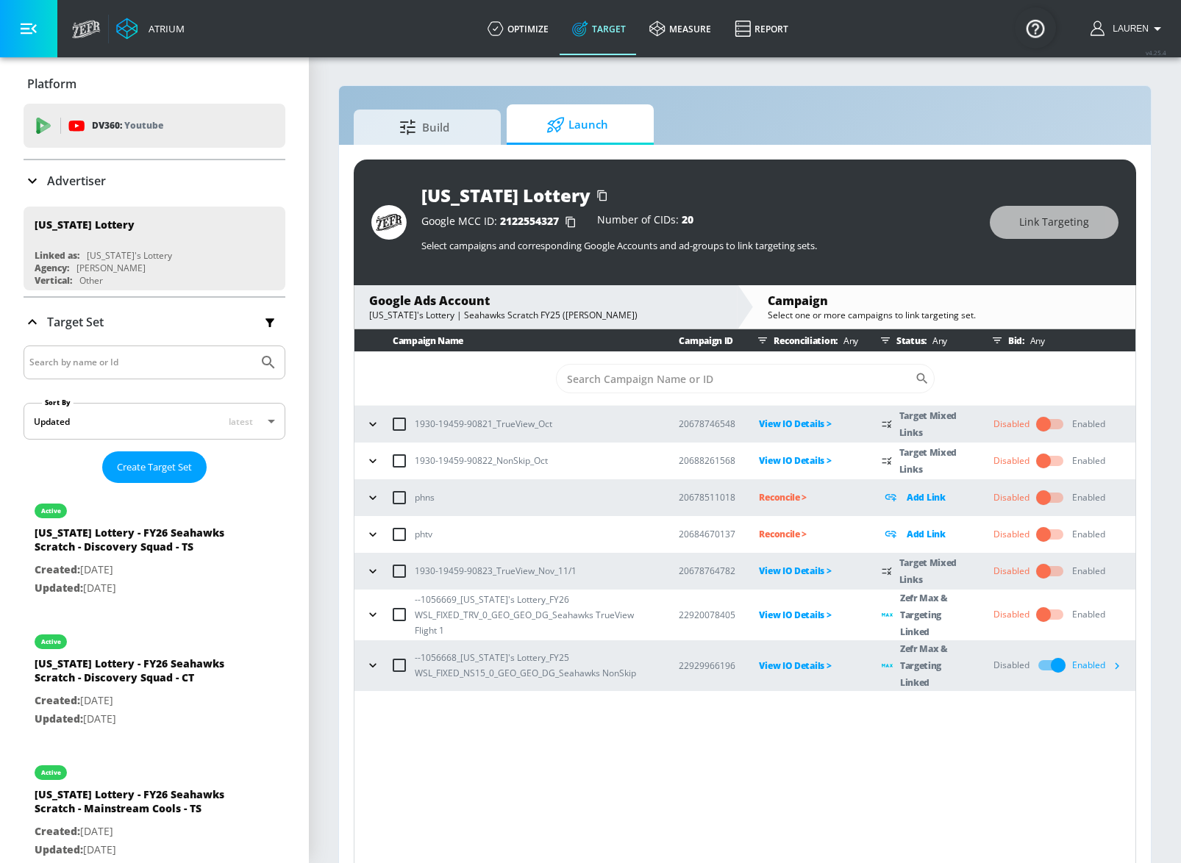
scroll to position [0, 0]
click at [596, 123] on span "Launch" at bounding box center [577, 124] width 112 height 35
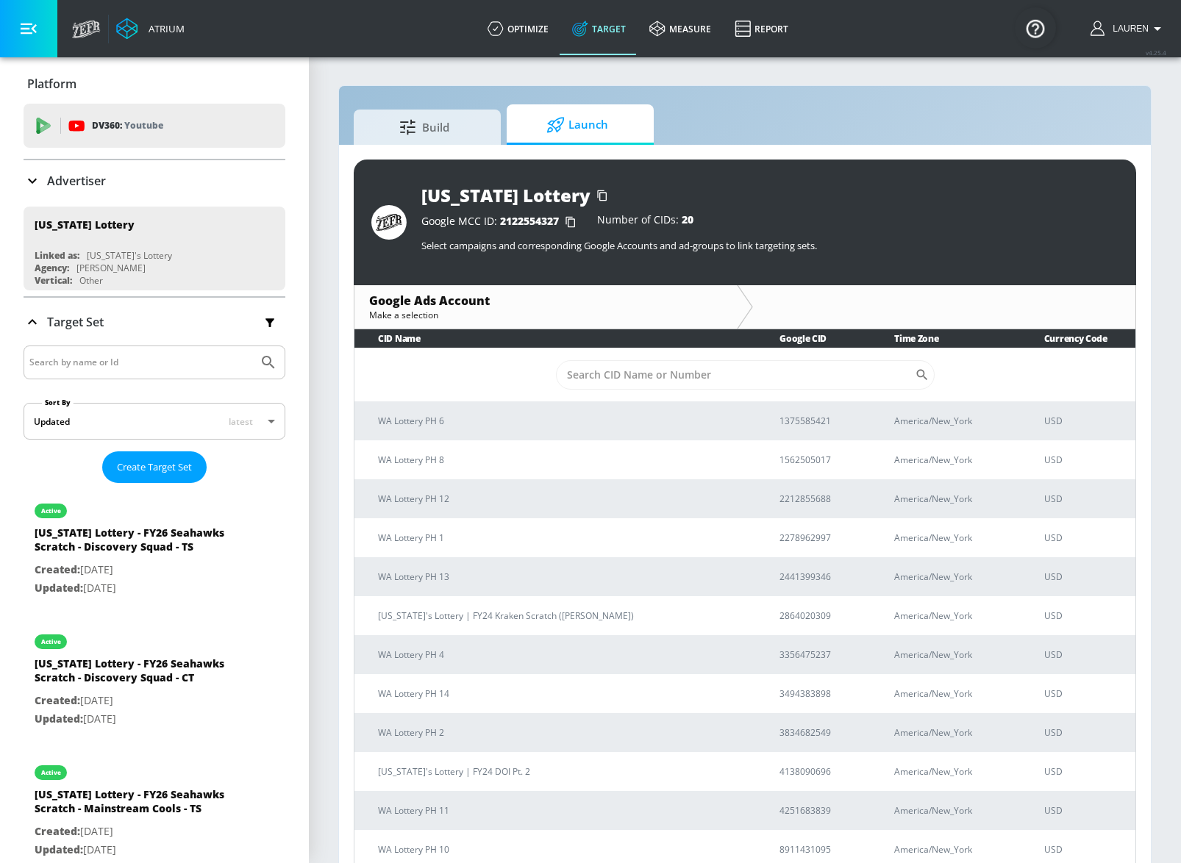
click at [71, 183] on p "Advertiser" at bounding box center [76, 181] width 59 height 16
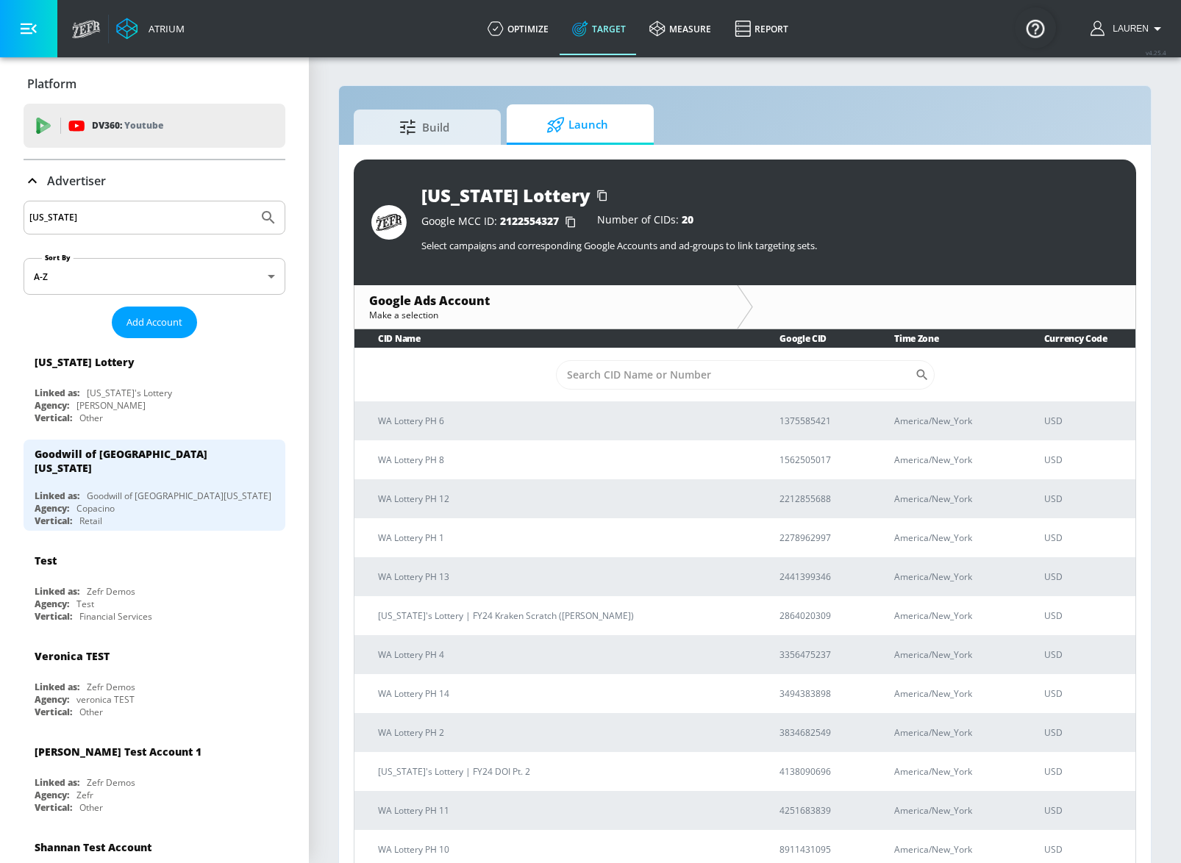
click at [128, 223] on input "[US_STATE]" at bounding box center [140, 217] width 223 height 19
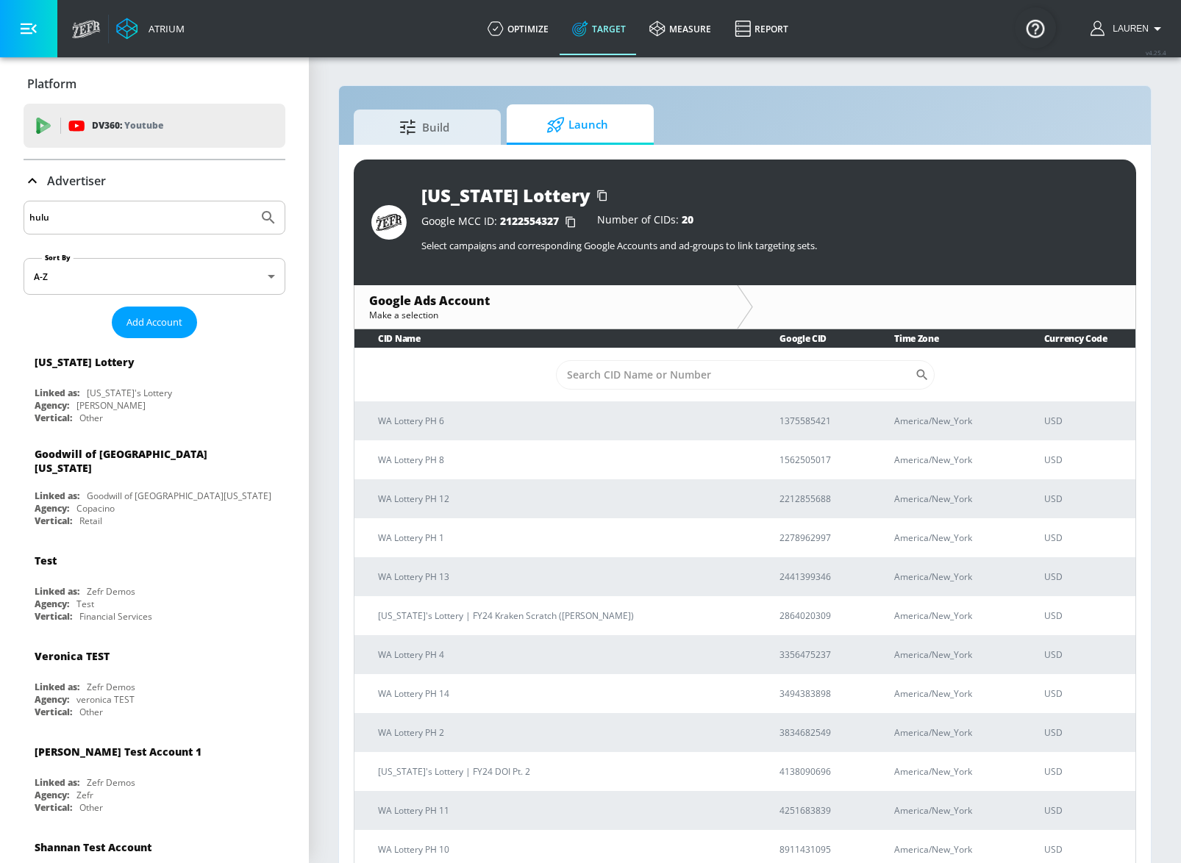
type input "hulu"
click at [252, 201] on button "Submit Search" at bounding box center [268, 217] width 32 height 32
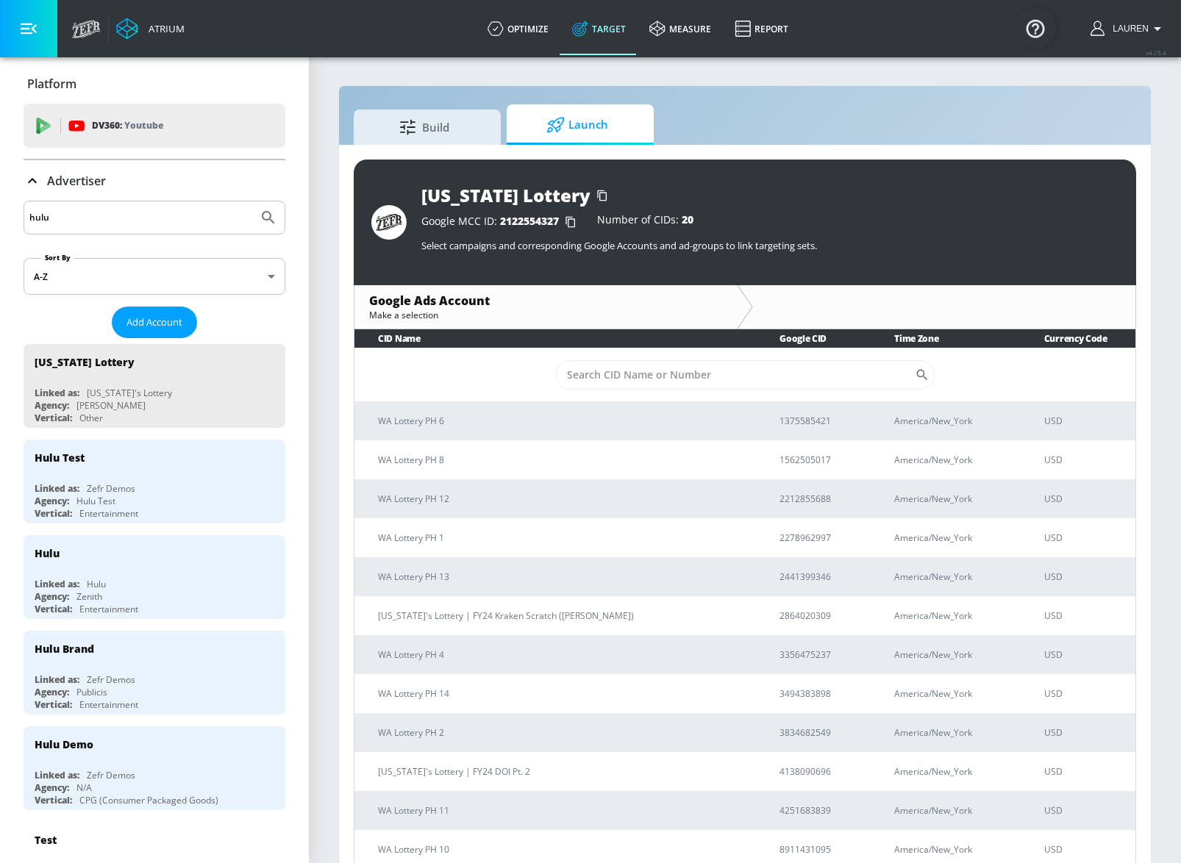
click at [87, 216] on input "hulu" at bounding box center [140, 217] width 223 height 19
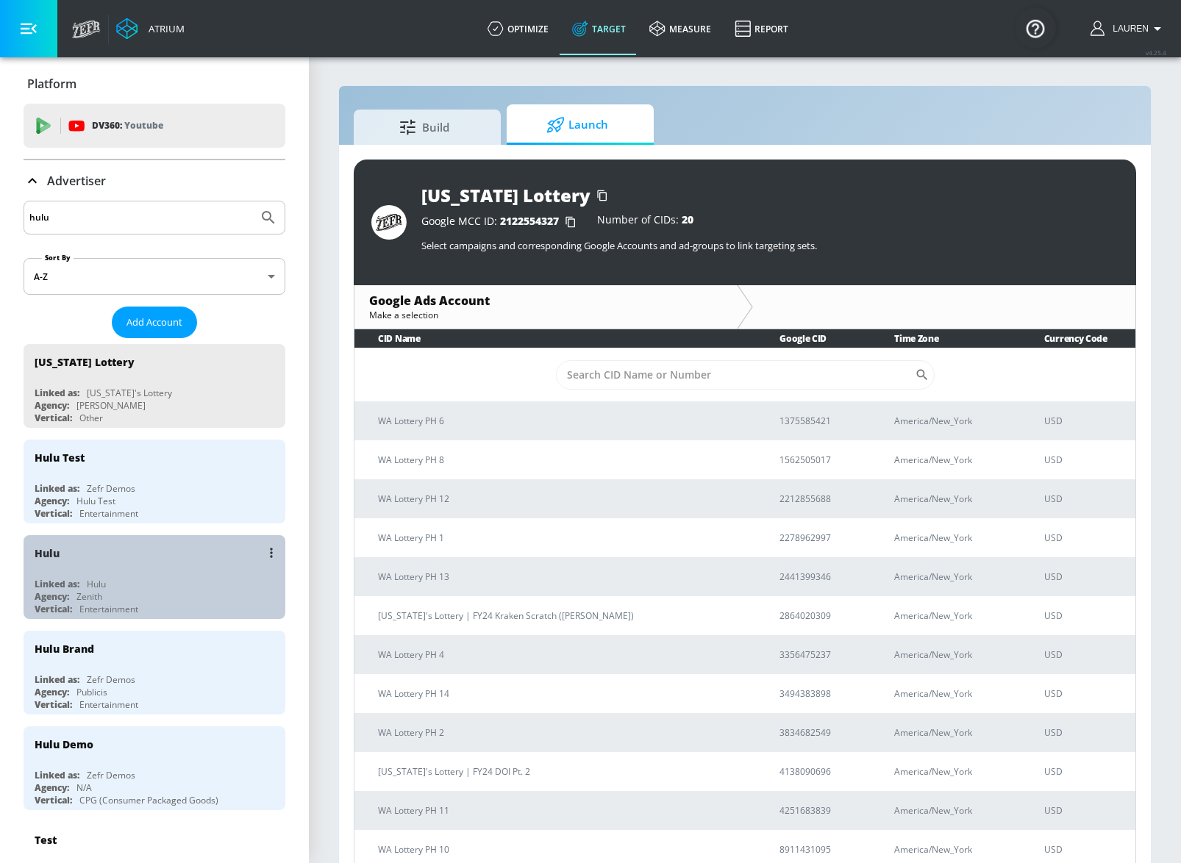
click at [188, 562] on div "Hulu" at bounding box center [158, 552] width 247 height 35
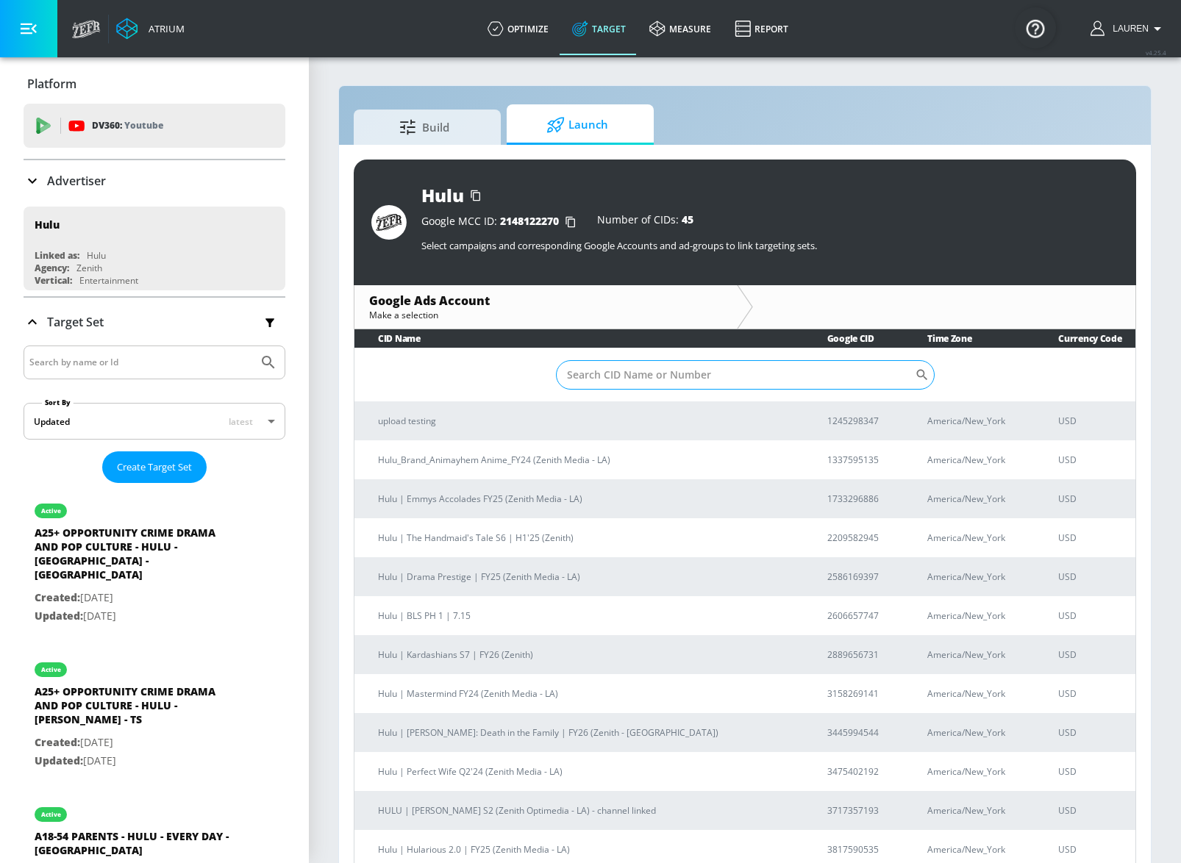
click at [713, 373] on input "Sort By" at bounding box center [735, 374] width 359 height 29
type input "[PERSON_NAME]"
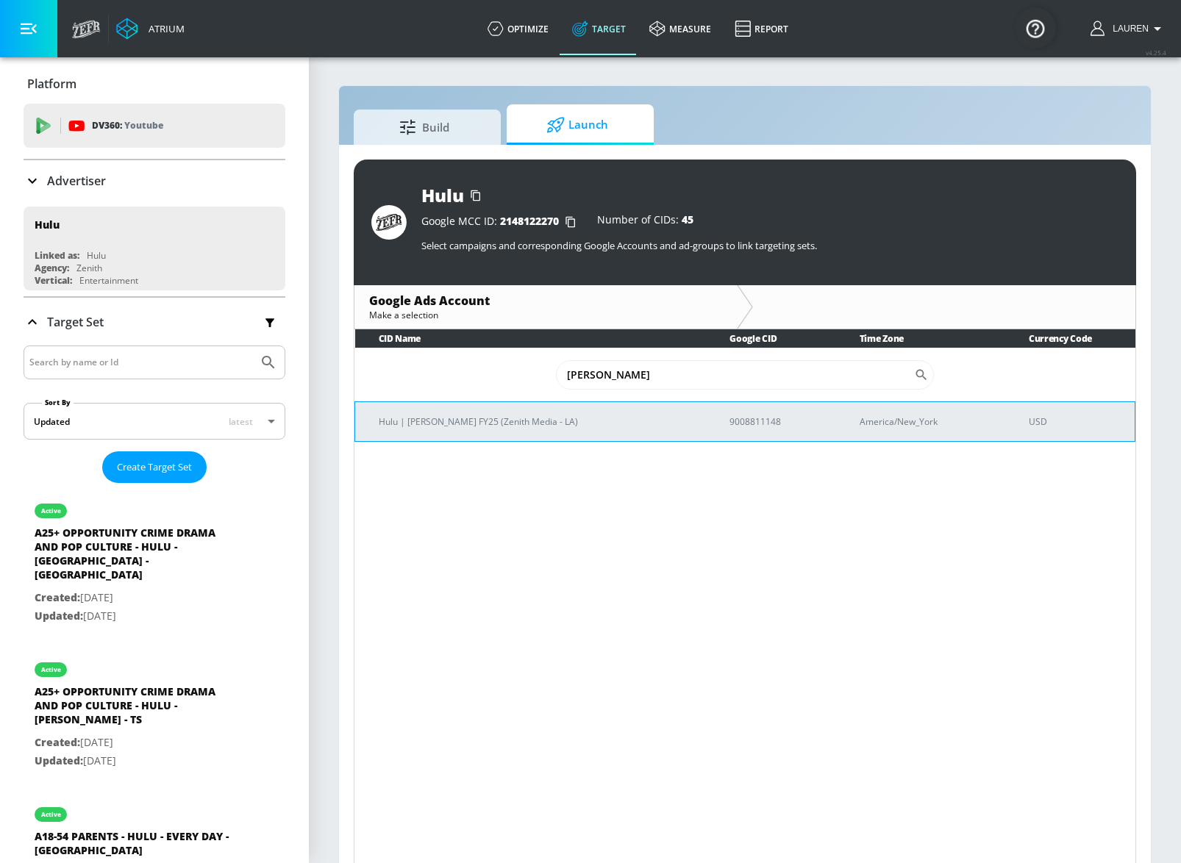
click at [453, 432] on td "Hulu | [PERSON_NAME] FY25 (Zenith Media - LA)" at bounding box center [530, 421] width 351 height 40
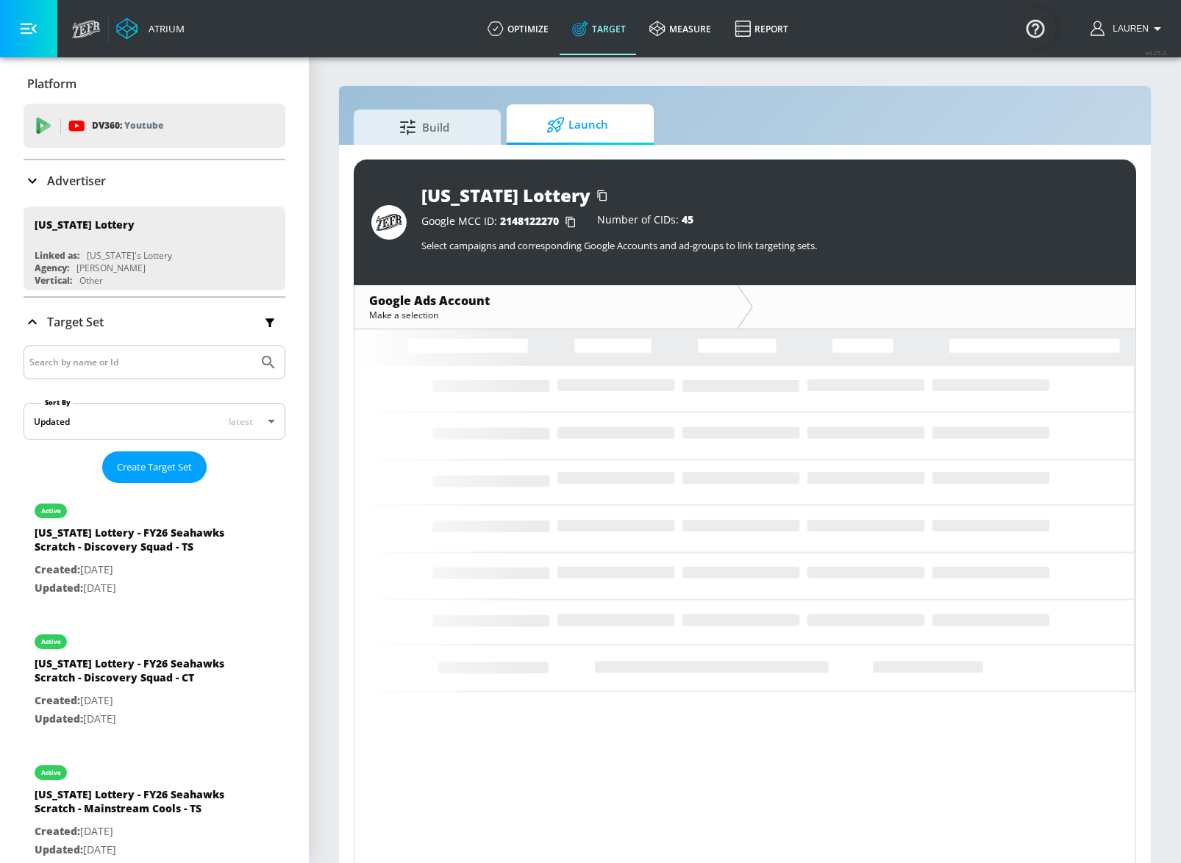
click at [39, 171] on div "Advertiser" at bounding box center [155, 180] width 262 height 41
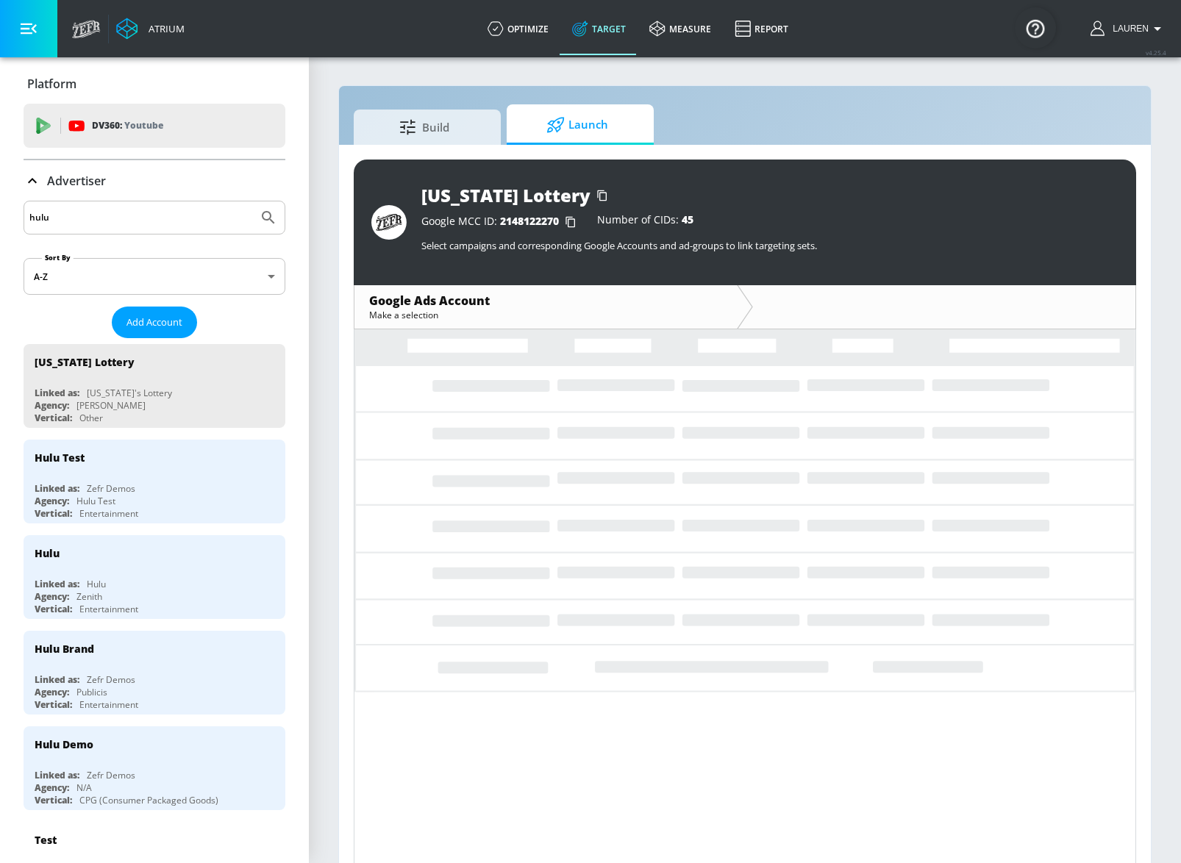
click at [93, 198] on div "Advertiser" at bounding box center [155, 180] width 262 height 41
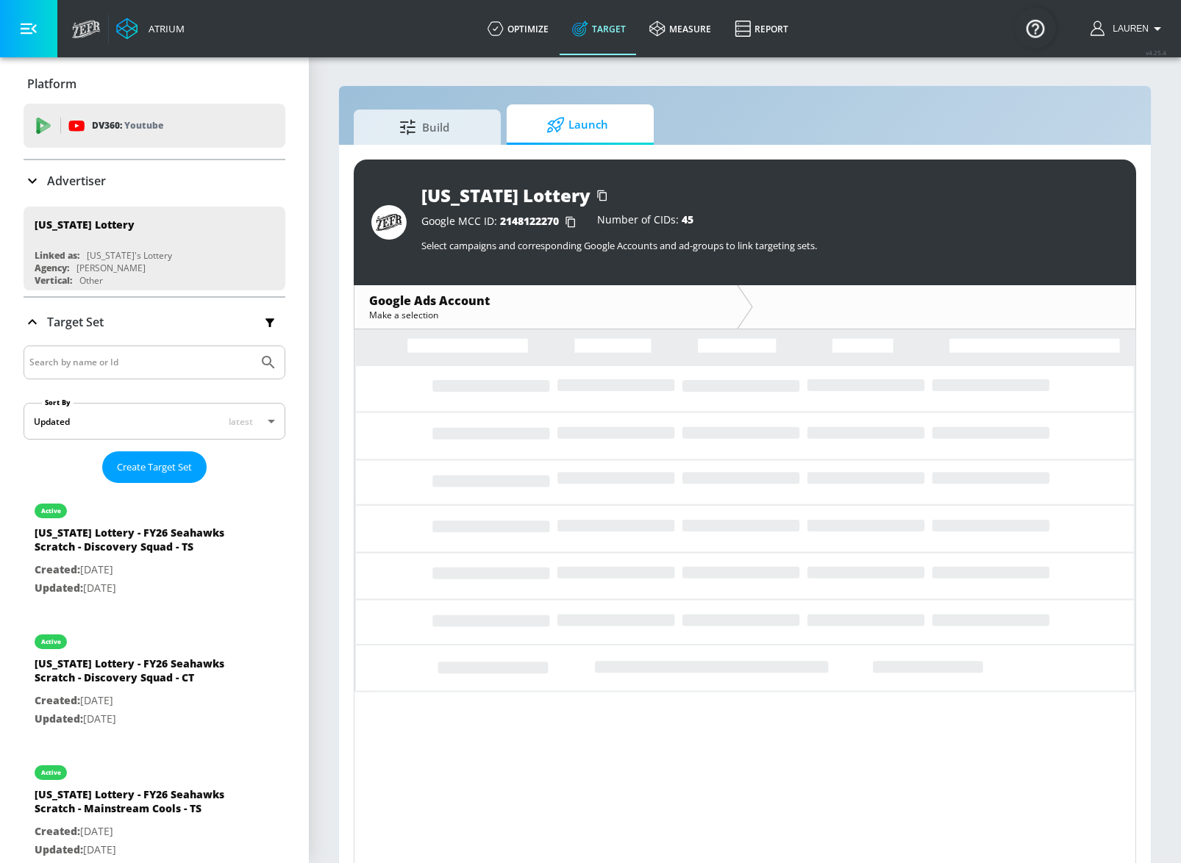
click at [92, 206] on div "hulu" at bounding box center [155, 218] width 262 height 34
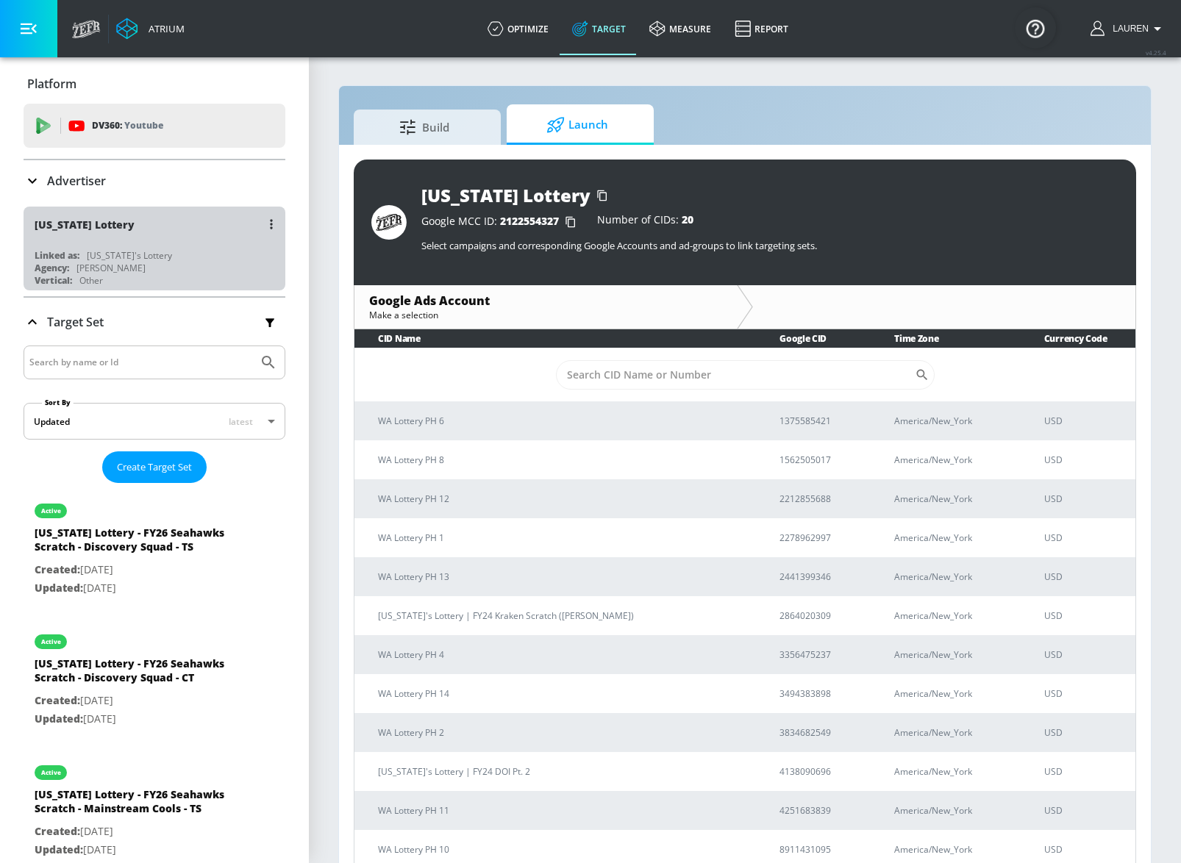
click at [94, 223] on div "[US_STATE] Lottery" at bounding box center [85, 225] width 100 height 14
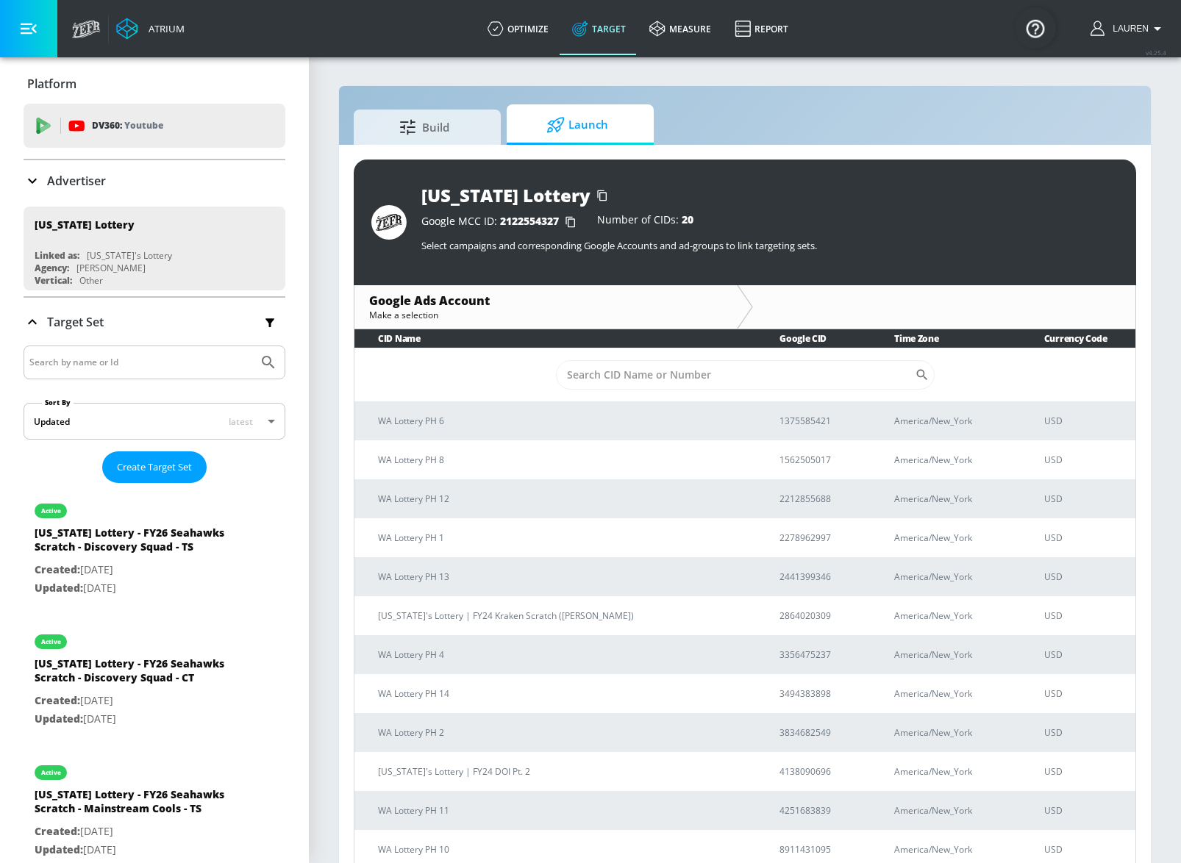
click at [62, 171] on div "Advertiser" at bounding box center [155, 180] width 262 height 41
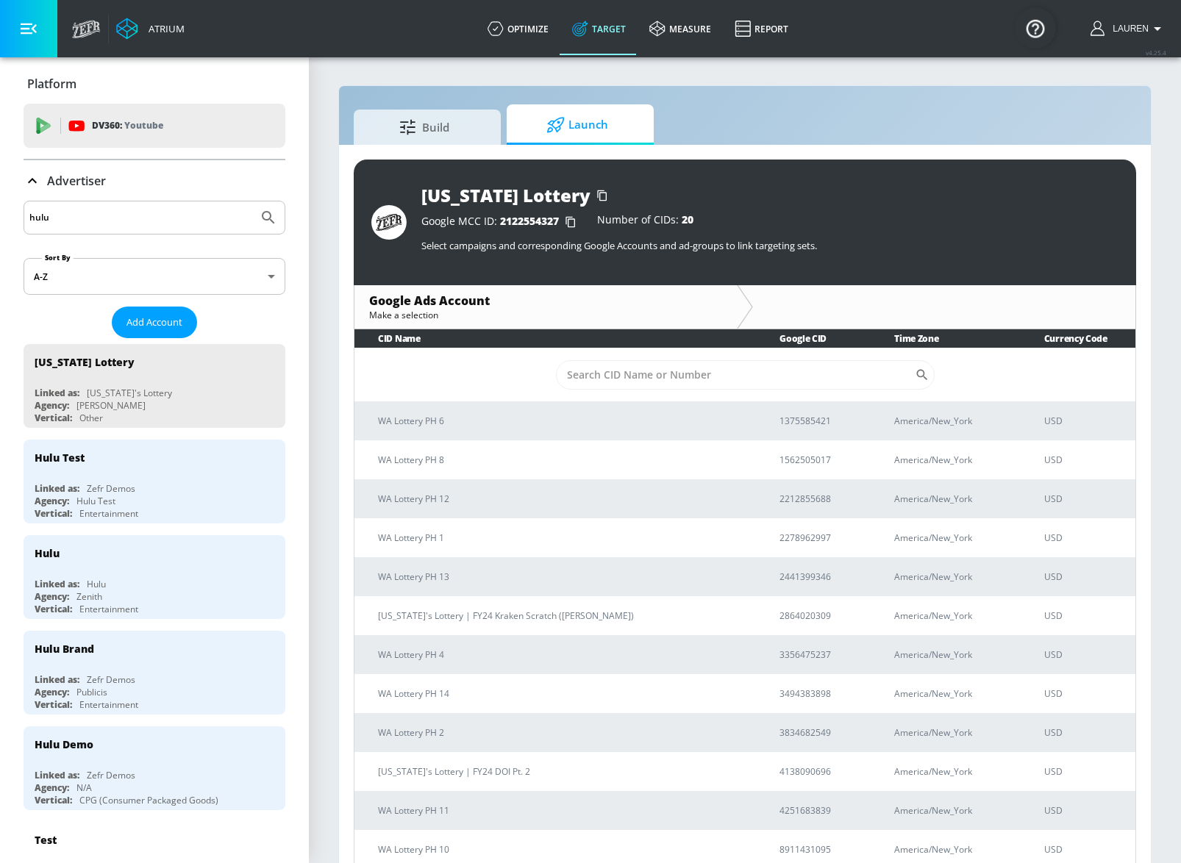
click at [62, 220] on input "hulu" at bounding box center [140, 217] width 223 height 19
click at [170, 576] on div "Hulu Linked as: Hulu Agency: Zenith Vertical: Entertainment" at bounding box center [155, 577] width 262 height 84
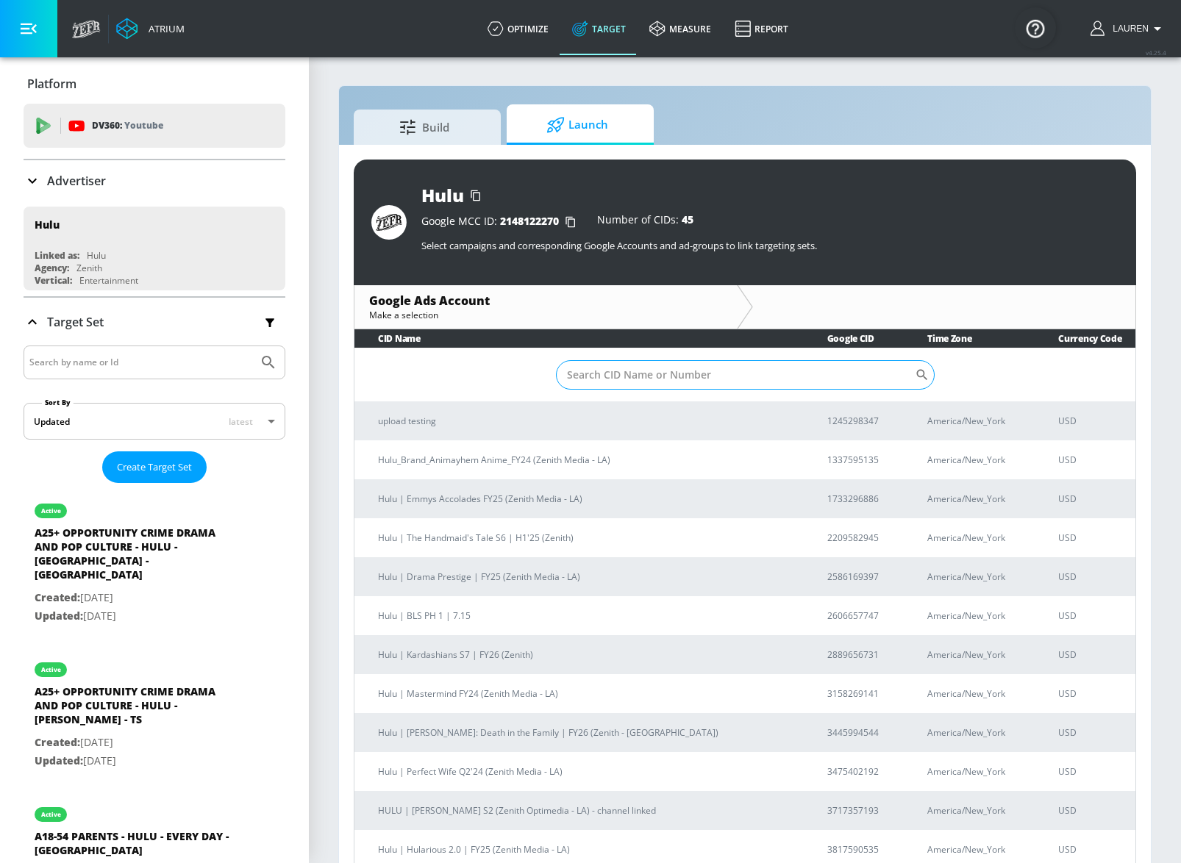
click at [672, 367] on input "Sort By" at bounding box center [735, 374] width 359 height 29
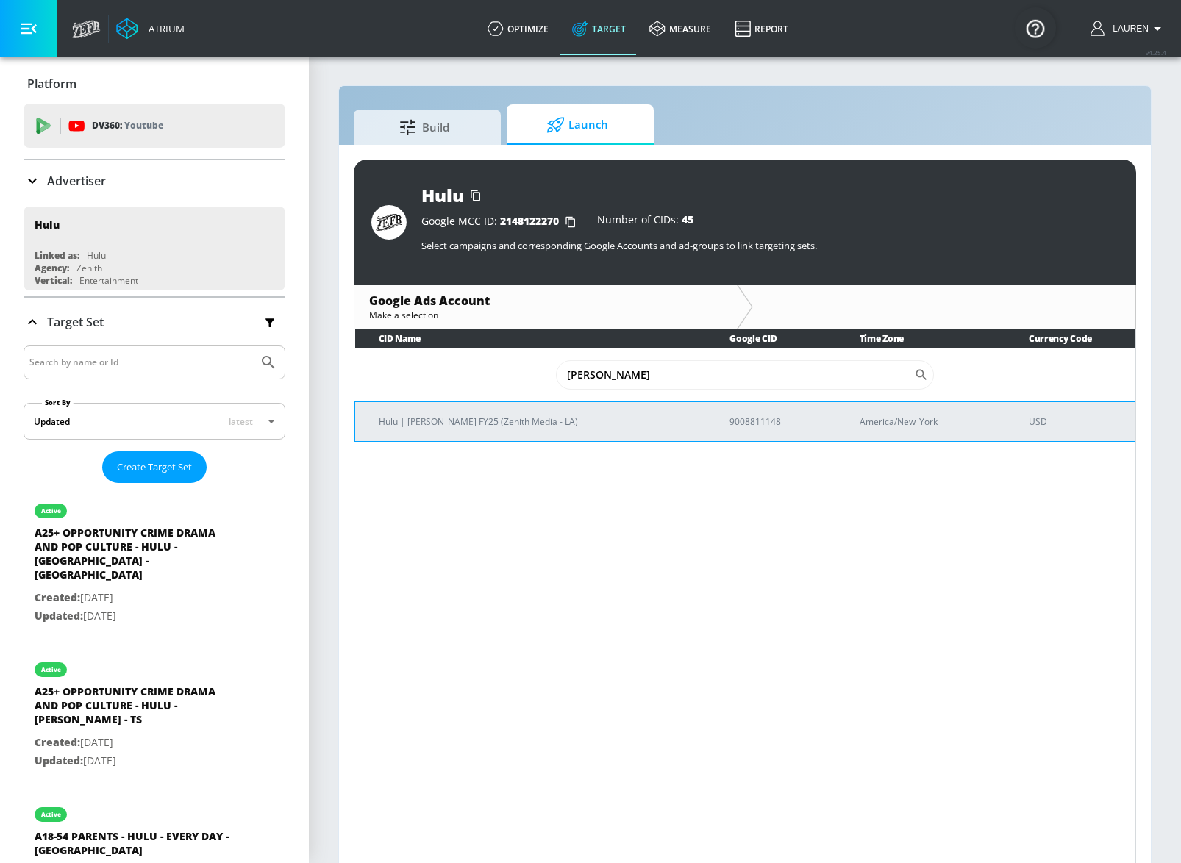
type input "[PERSON_NAME]"
click at [498, 420] on p "Hulu | [PERSON_NAME] FY25 (Zenith Media - LA)" at bounding box center [536, 421] width 315 height 15
